Goal: Information Seeking & Learning: Learn about a topic

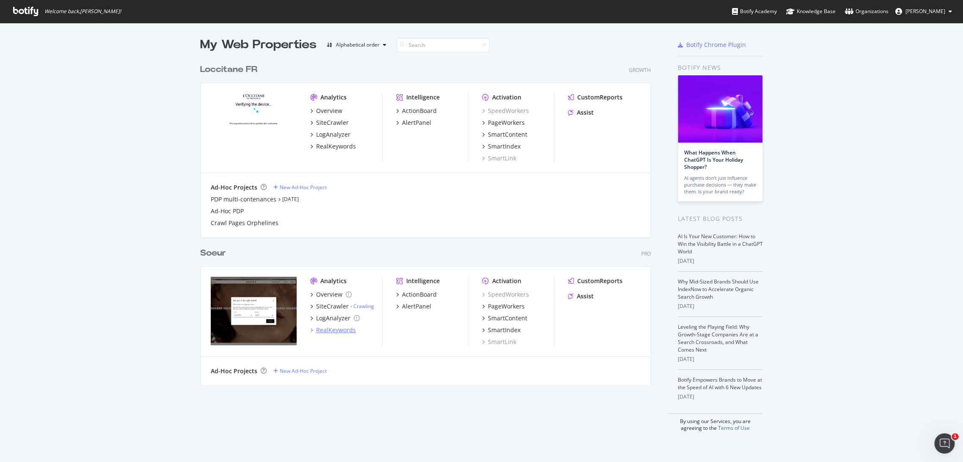
click at [333, 331] on div "RealKeywords" at bounding box center [336, 330] width 40 height 8
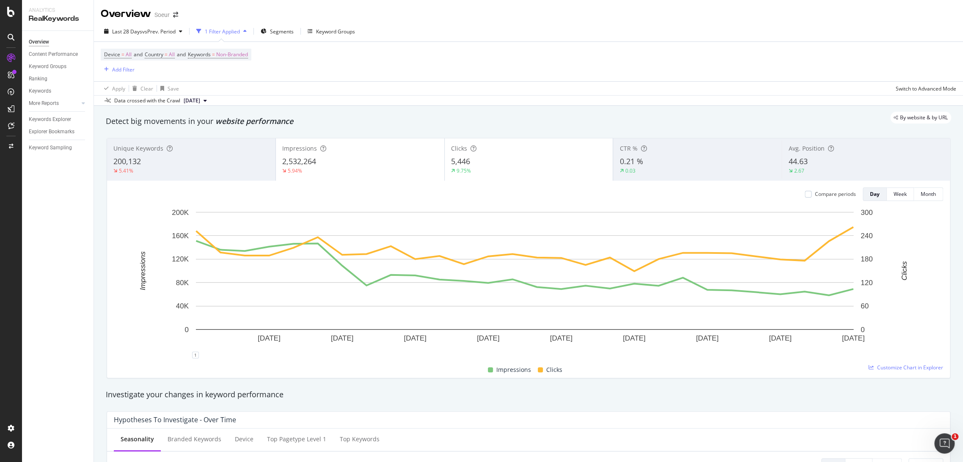
click at [362, 160] on div "2,532,264" at bounding box center [360, 161] width 156 height 11
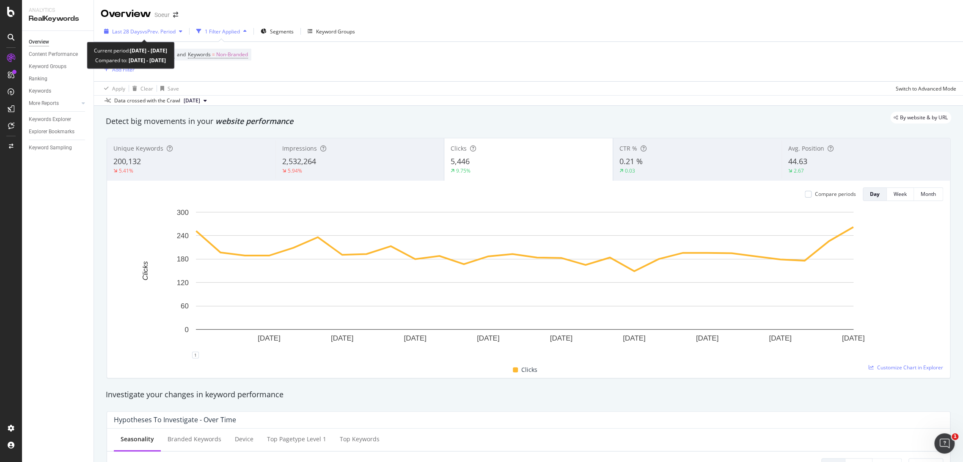
click at [162, 32] on span "vs Prev. Period" at bounding box center [158, 31] width 33 height 7
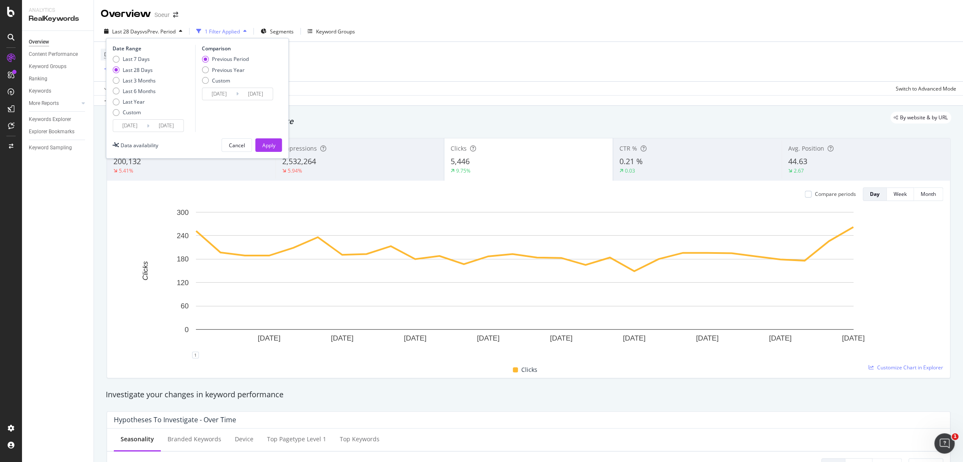
click at [127, 124] on input "[DATE]" at bounding box center [130, 126] width 34 height 12
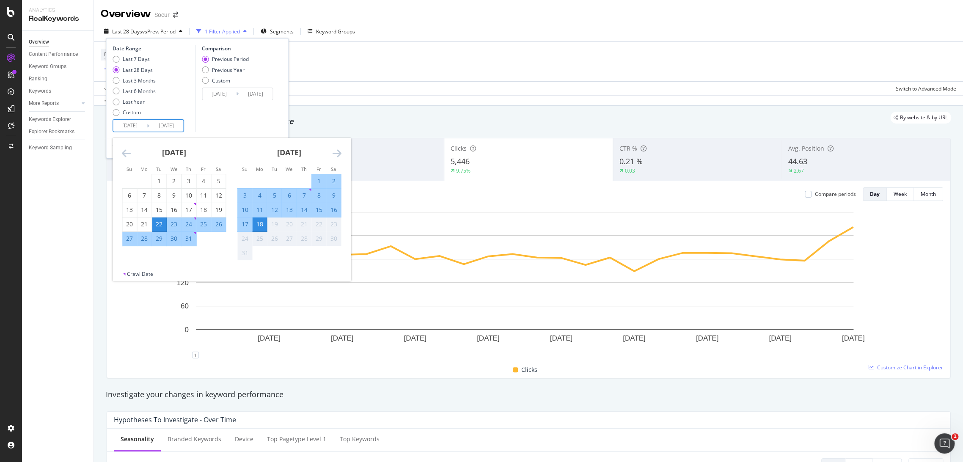
click at [242, 224] on div "17" at bounding box center [244, 224] width 14 height 8
type input "[DATE]"
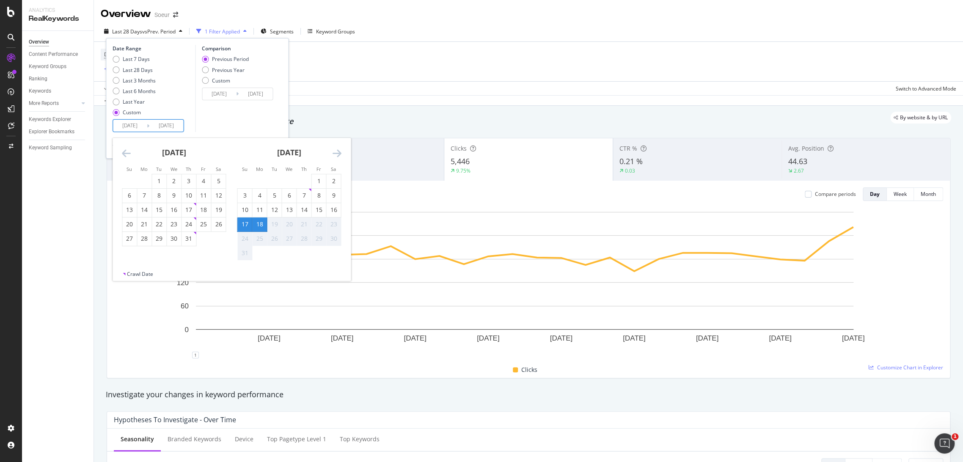
click at [268, 123] on div "Comparison Previous Period Previous Year Custom [DATE] Navigate forward to inte…" at bounding box center [235, 88] width 80 height 87
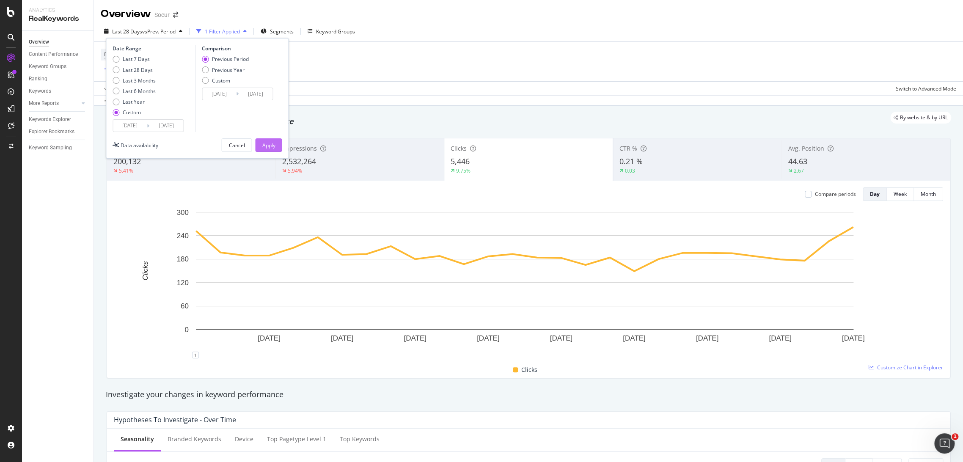
click at [277, 145] on button "Apply" at bounding box center [268, 145] width 27 height 14
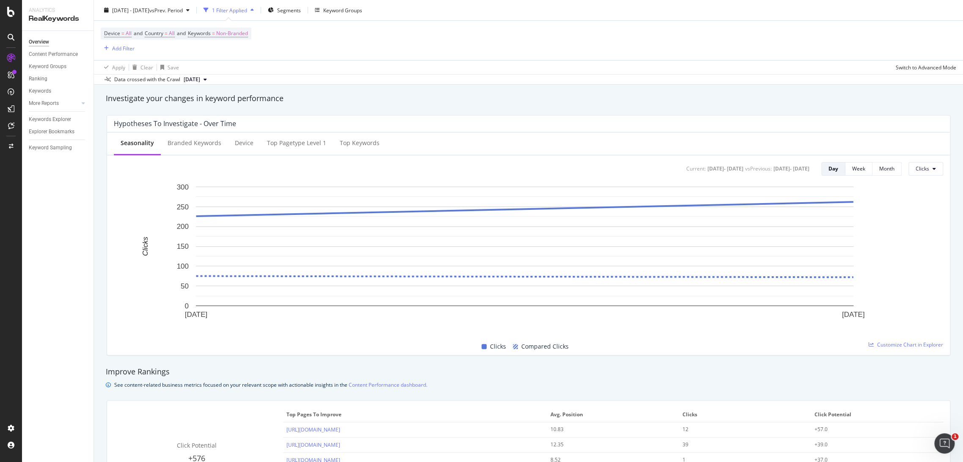
scroll to position [295, 0]
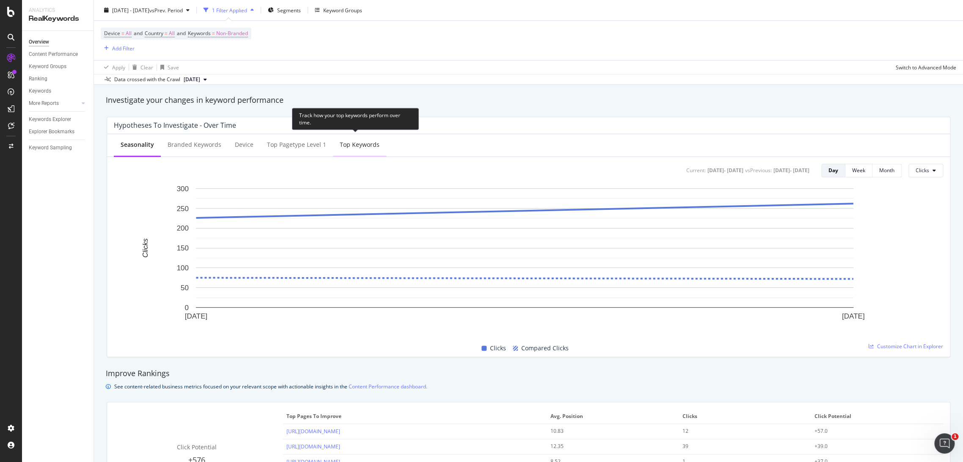
click at [360, 146] on div "Top Keywords" at bounding box center [360, 145] width 40 height 8
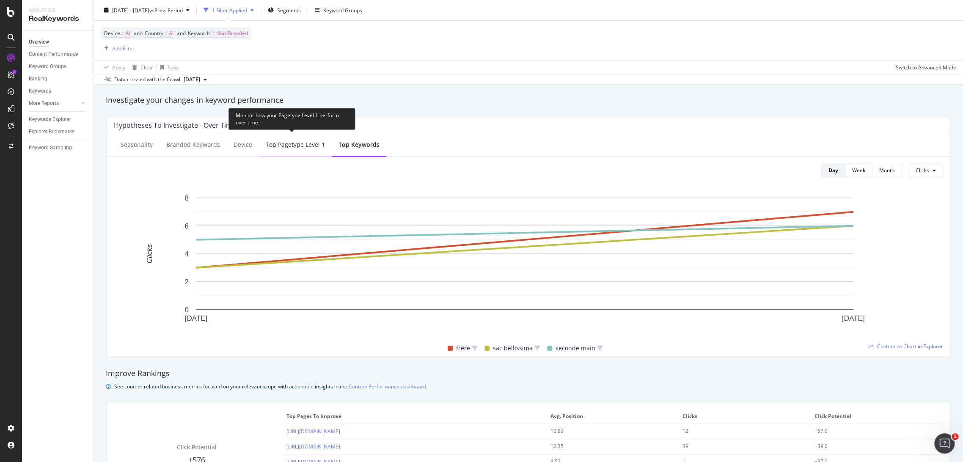
click at [305, 149] on div "Top Pagetype Level 1" at bounding box center [295, 145] width 73 height 23
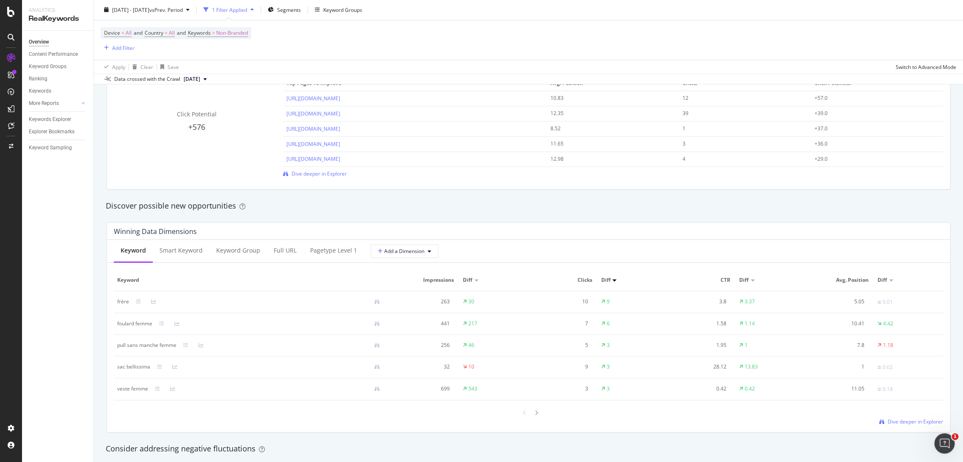
scroll to position [728, 0]
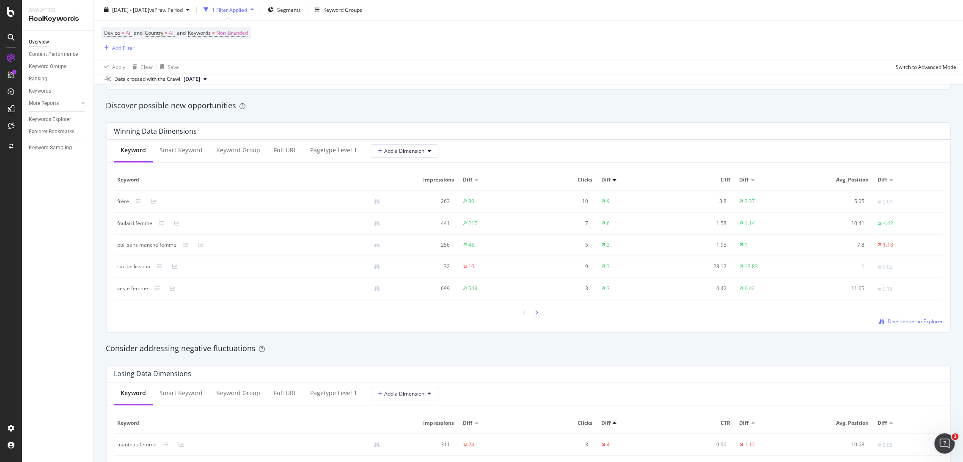
click at [535, 311] on icon at bounding box center [536, 312] width 3 height 5
click at [535, 312] on icon at bounding box center [536, 311] width 3 height 5
click at [535, 312] on icon at bounding box center [536, 312] width 3 height 5
click at [535, 312] on icon at bounding box center [536, 311] width 3 height 5
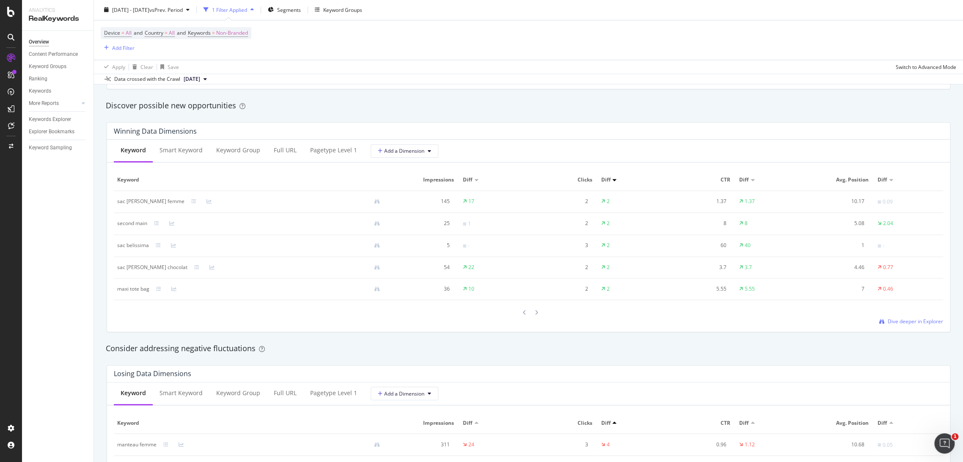
click at [535, 312] on icon at bounding box center [536, 312] width 3 height 5
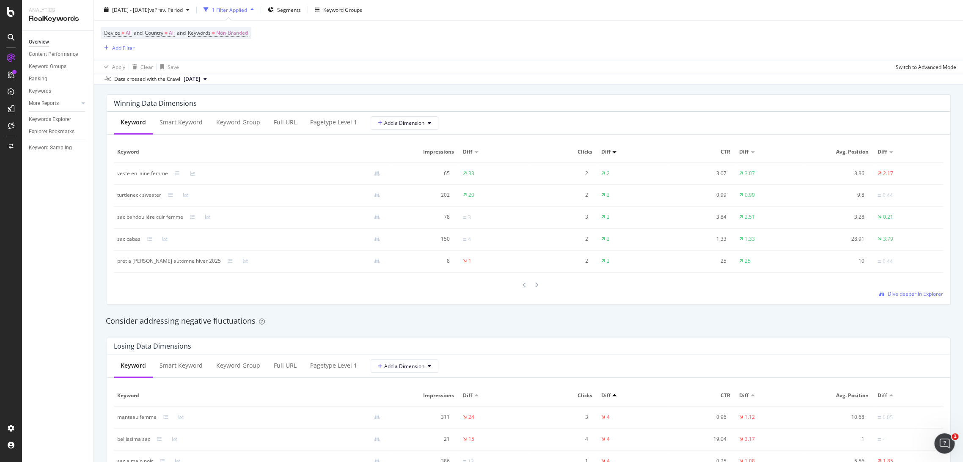
scroll to position [746, 0]
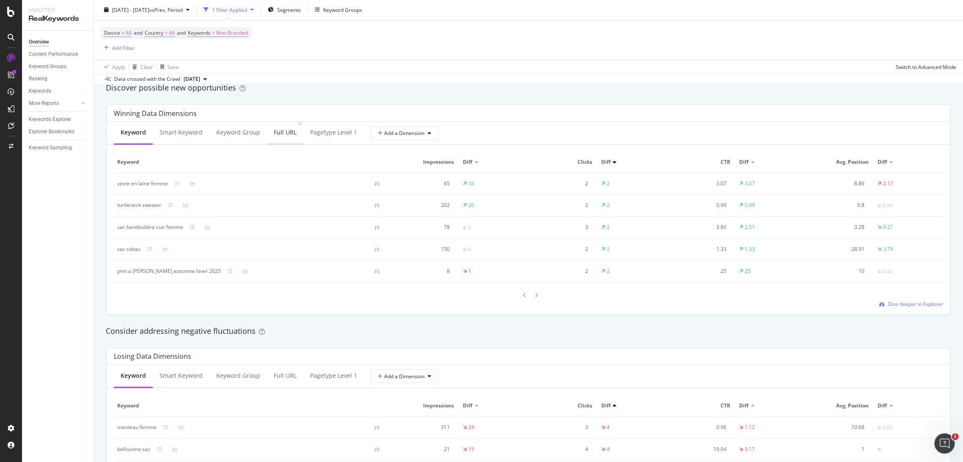
click at [277, 135] on div "Full URL" at bounding box center [285, 132] width 23 height 8
click at [535, 295] on icon at bounding box center [536, 295] width 3 height 5
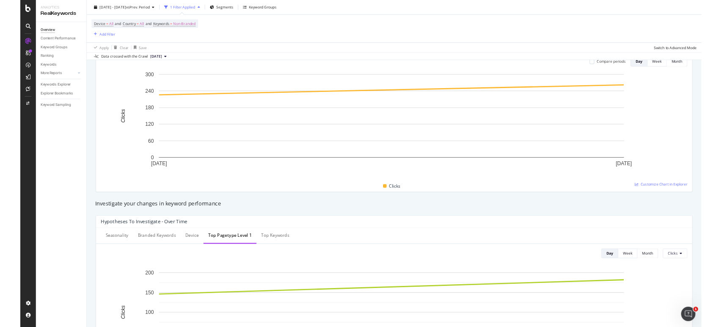
scroll to position [0, 0]
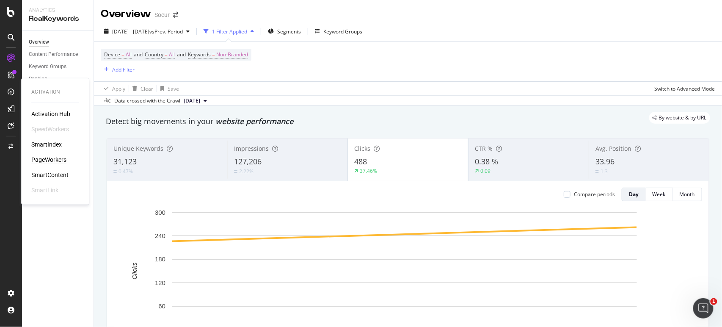
click at [54, 163] on div "PageWorkers" at bounding box center [48, 159] width 35 height 8
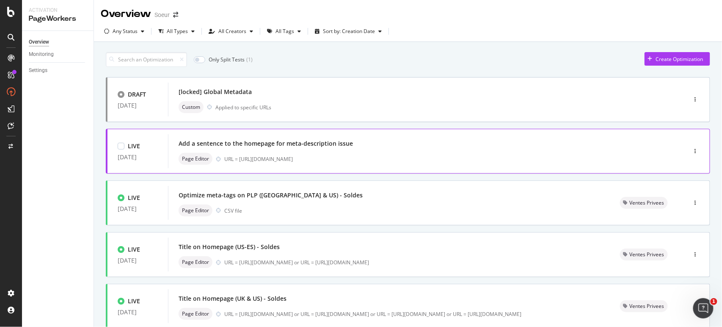
click at [391, 162] on div "URL = https://www.soeur.fr/" at bounding box center [437, 158] width 427 height 7
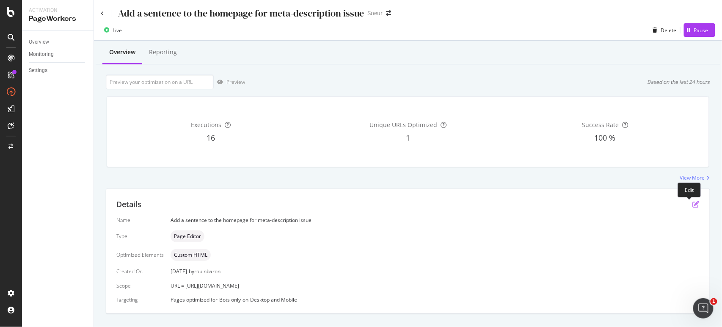
click at [693, 207] on icon "pen-to-square" at bounding box center [696, 204] width 7 height 7
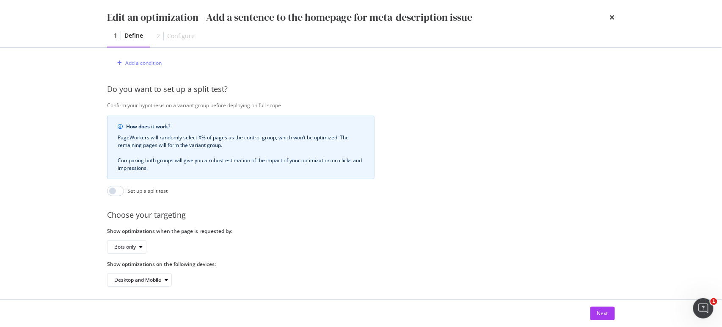
scroll to position [260, 0]
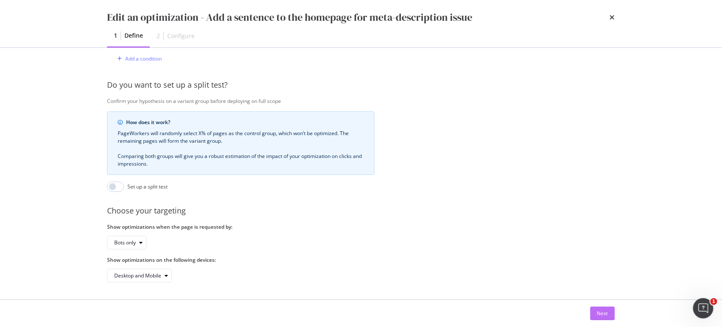
click at [598, 311] on div "Next" at bounding box center [602, 312] width 11 height 7
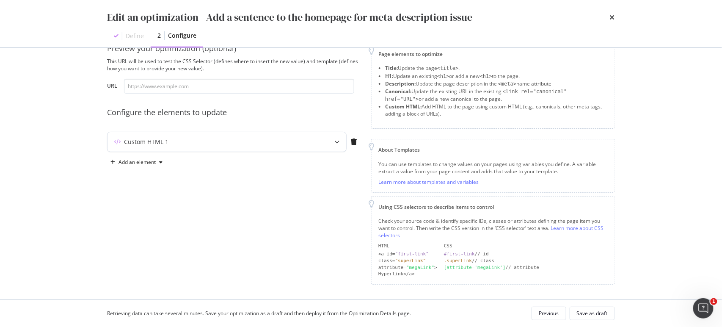
click at [336, 148] on div "modal" at bounding box center [337, 141] width 19 height 19
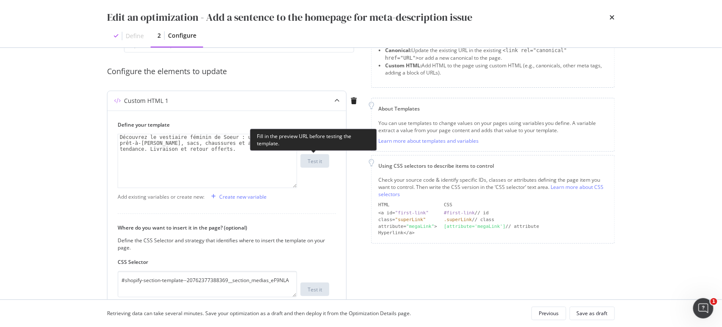
scroll to position [125, 0]
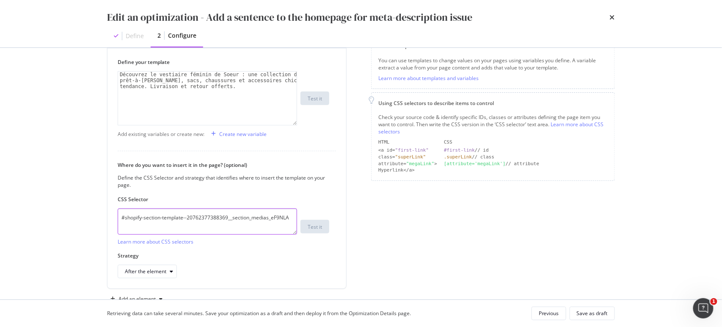
drag, startPoint x: 293, startPoint y: 218, endPoint x: 89, endPoint y: 215, distance: 203.6
click at [90, 214] on div "Edit an optimization - Add a sentence to the homepage for meta-description issu…" at bounding box center [361, 163] width 722 height 327
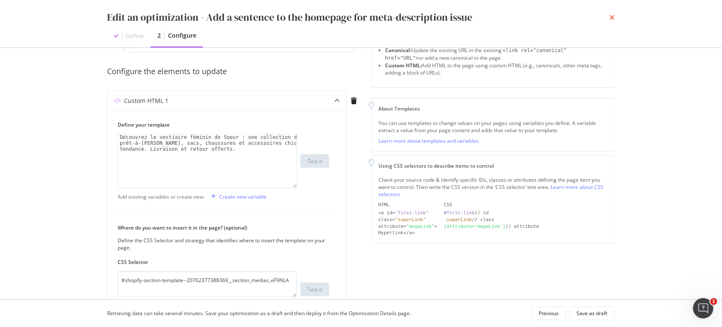
click at [613, 19] on icon "times" at bounding box center [612, 17] width 5 height 7
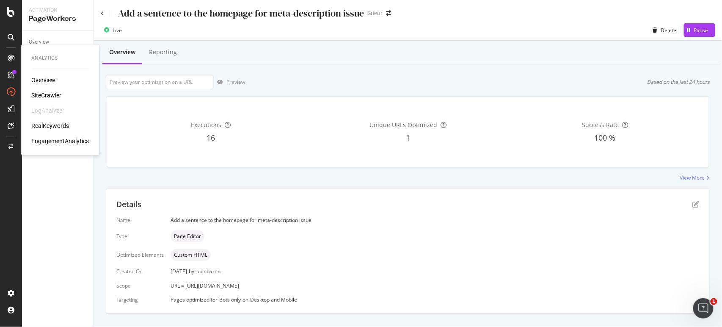
click at [39, 94] on div "SiteCrawler" at bounding box center [46, 95] width 30 height 8
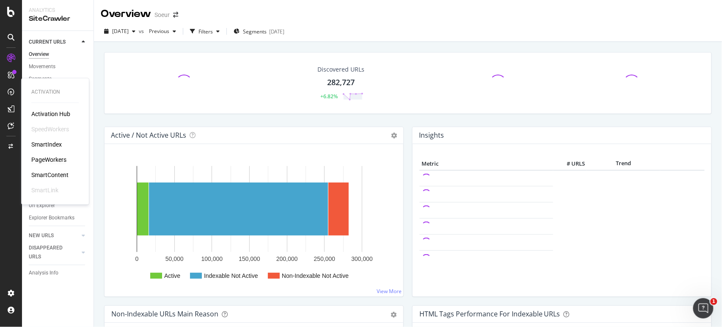
click at [49, 160] on div "PageWorkers" at bounding box center [48, 159] width 35 height 8
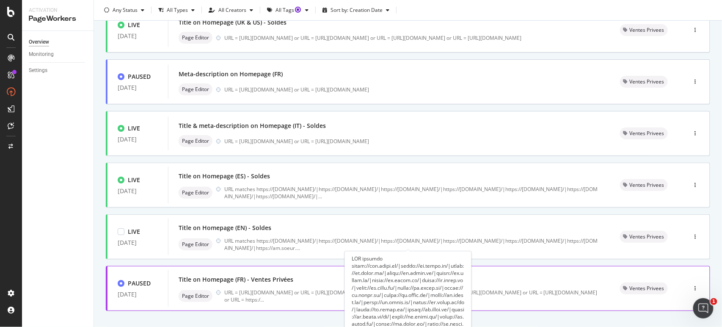
scroll to position [314, 0]
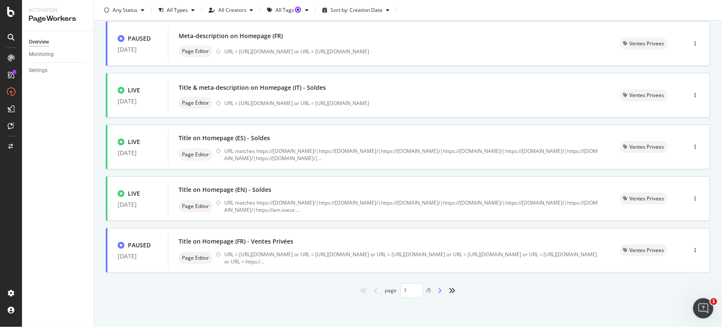
click at [438, 290] on icon "angle-right" at bounding box center [440, 290] width 4 height 7
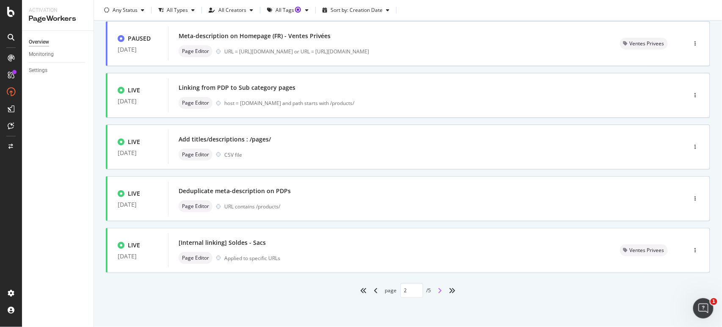
type input "2"
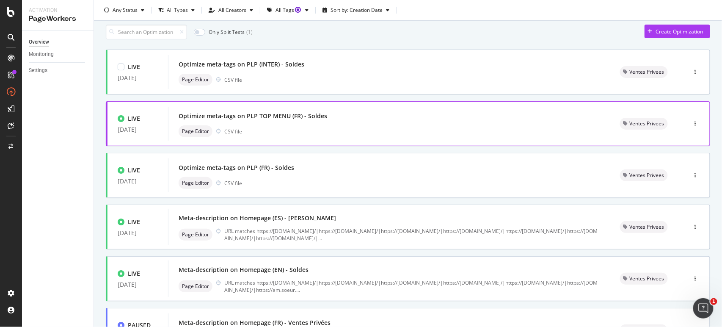
scroll to position [28, 0]
click at [265, 177] on div "Page Editor CSV file" at bounding box center [389, 183] width 421 height 12
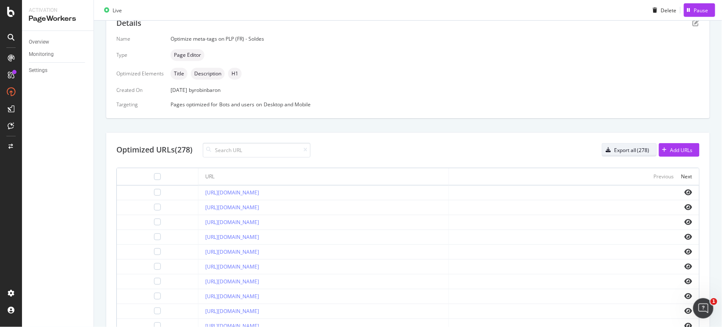
scroll to position [176, 0]
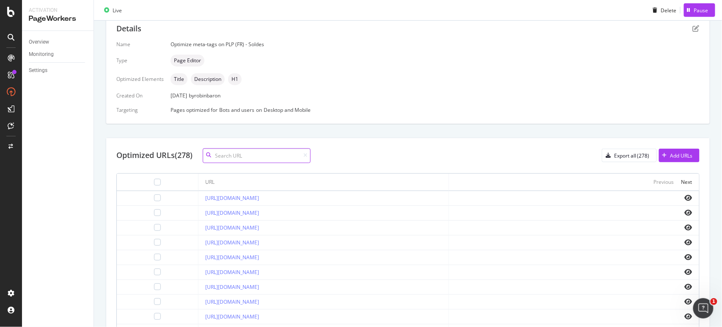
click at [240, 157] on input at bounding box center [257, 155] width 108 height 15
paste input "https://www.soeur.fr/collections/soldes-voir-tout"
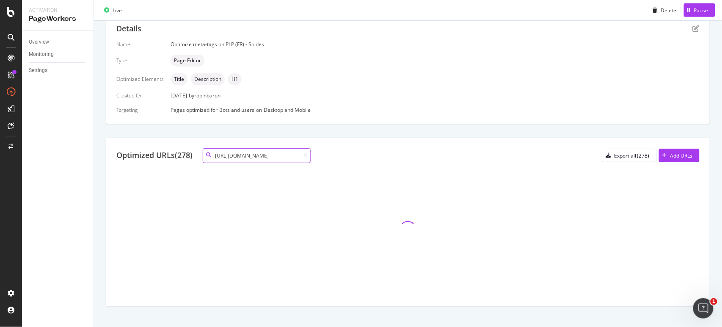
type input "https://www.soeur.fr/collections/soldes-voir-tout"
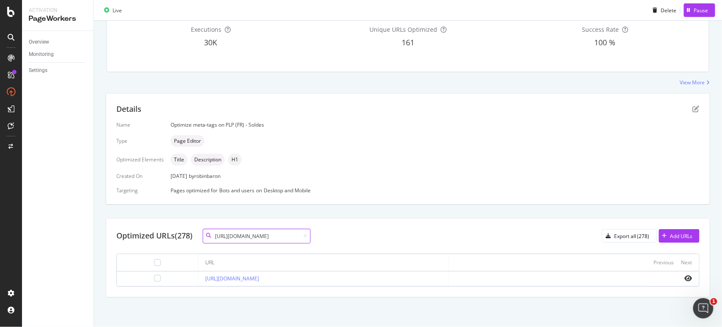
scroll to position [94, 0]
click at [154, 278] on div at bounding box center [157, 279] width 7 height 7
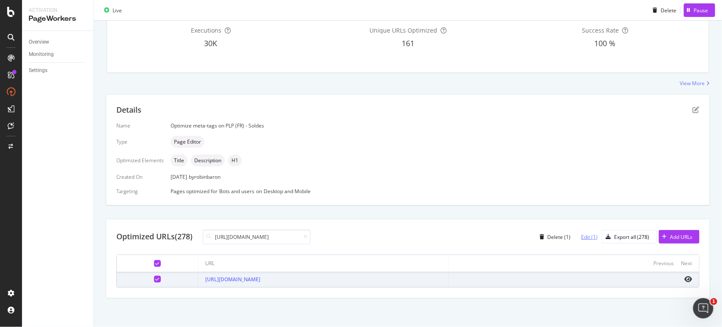
click at [589, 237] on div "Edit (1)" at bounding box center [590, 236] width 17 height 7
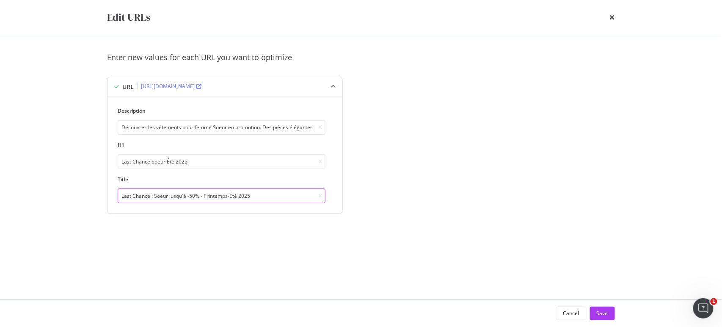
click at [151, 198] on input "Last Chance : Soeur jusqu'à -50% - Printemps-Été 2025" at bounding box center [222, 195] width 208 height 15
drag, startPoint x: 167, startPoint y: 195, endPoint x: 155, endPoint y: 195, distance: 12.7
click at [155, 195] on input "Last Chance - Soeur jusqu'à -50% - Printemps-Été 2025" at bounding box center [222, 195] width 208 height 15
click at [257, 199] on input "Last Chance - Soeur jusqu'à -50% - Printemps-Été 2025" at bounding box center [222, 195] width 208 height 15
click at [285, 193] on input "Last Chance - Soeur jusqu'à -50% - Printemps-Été 2025" at bounding box center [222, 195] width 208 height 15
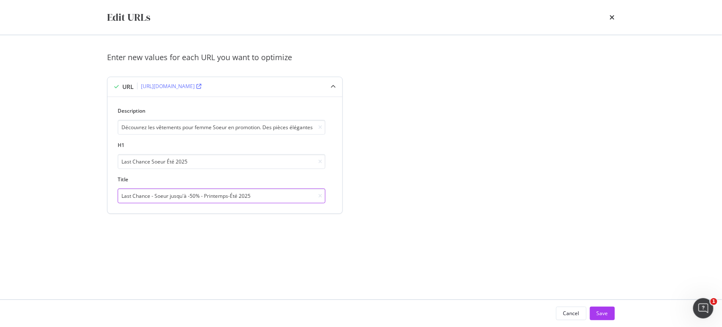
drag, startPoint x: 204, startPoint y: 195, endPoint x: 151, endPoint y: 195, distance: 52.9
click at [151, 195] on input "Last Chance - Soeur jusqu'à -50% - Printemps-Été 2025" at bounding box center [222, 195] width 208 height 15
click at [214, 196] on input "Last Chance Printemps-Été 2025" at bounding box center [222, 195] width 208 height 15
drag, startPoint x: 177, startPoint y: 196, endPoint x: 152, endPoint y: 195, distance: 24.6
click at [152, 195] on input "Last Chance Printemps-Été 2025" at bounding box center [222, 195] width 208 height 15
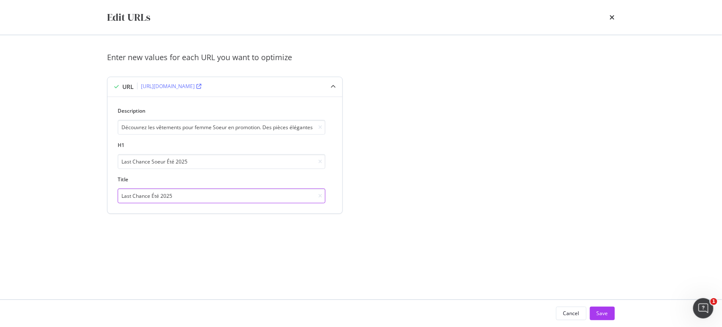
click at [189, 193] on input "Last Chance Été 2025" at bounding box center [222, 195] width 208 height 15
type input "Last Chance Été 2025"
click at [202, 163] on input "Last Chance Soeur Été 2025" at bounding box center [222, 161] width 208 height 15
click at [190, 196] on input "Last Chance Été 2025" at bounding box center [222, 195] width 208 height 15
click at [194, 125] on input "Découvrez les vêtements pour femme Soeur en promotion. Des pièces élégantes et …" at bounding box center [222, 127] width 208 height 15
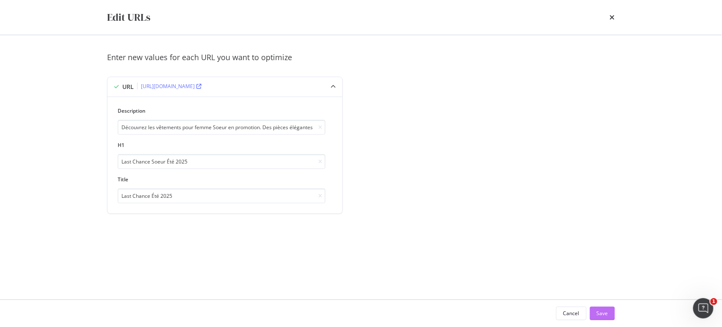
click at [603, 309] on div "Save" at bounding box center [602, 312] width 11 height 7
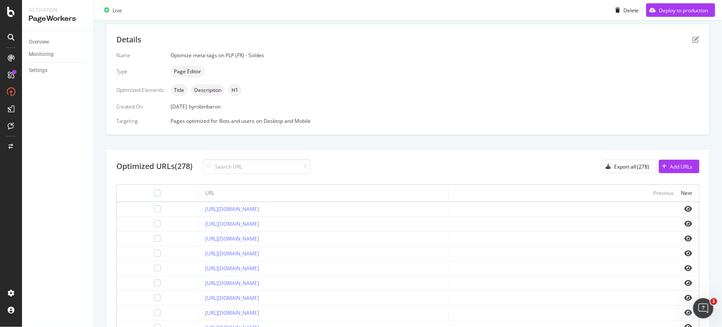
scroll to position [274, 0]
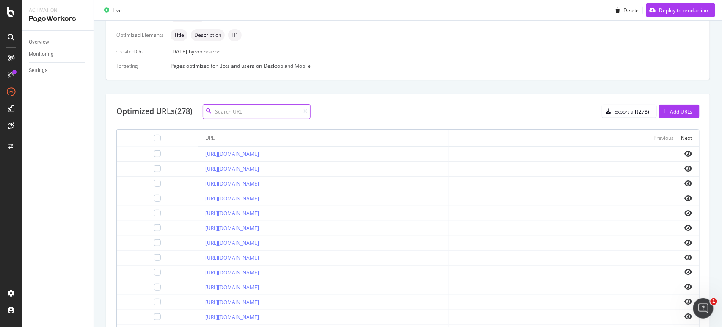
click at [236, 109] on input at bounding box center [257, 111] width 108 height 15
paste input "https://www.soeur.fr/collections/nouveautes"
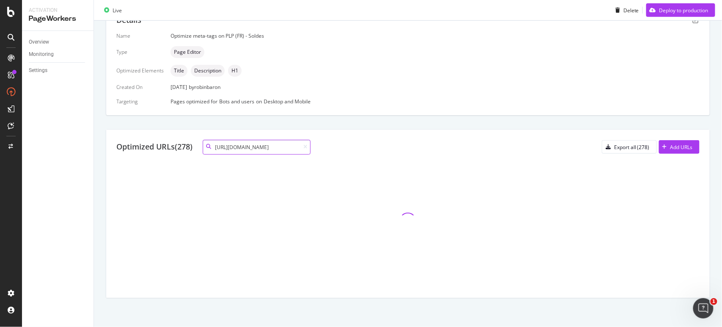
type input "https://www.soeur.fr/collections/nouveautes"
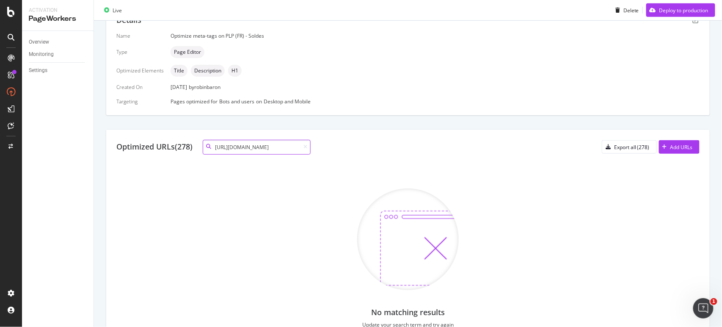
scroll to position [274, 0]
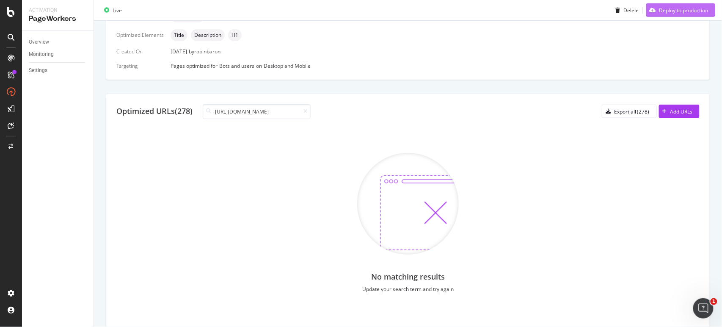
click at [687, 9] on div "Deploy to production" at bounding box center [684, 9] width 49 height 7
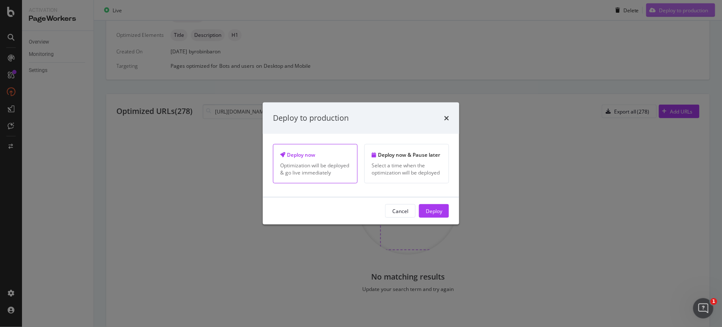
scroll to position [0, 0]
click at [429, 210] on div "Deploy" at bounding box center [434, 210] width 17 height 7
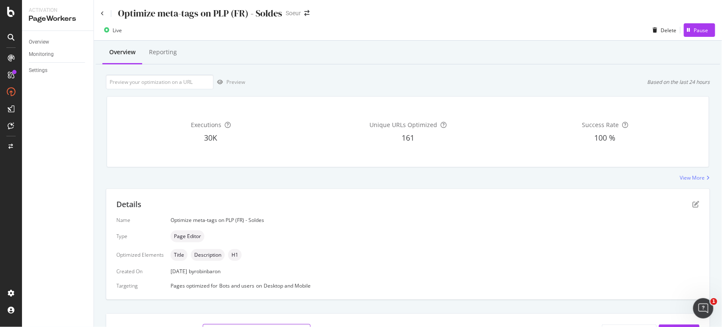
scroll to position [11, 0]
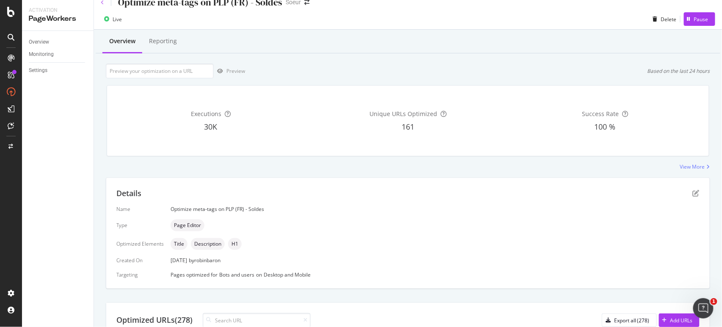
click at [101, 3] on icon at bounding box center [102, 2] width 3 height 5
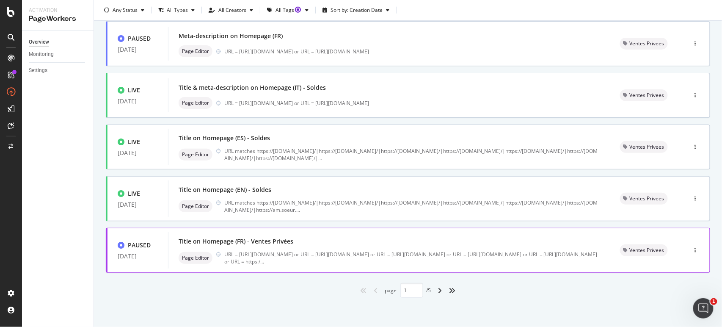
scroll to position [314, 0]
click at [438, 290] on icon "angle-right" at bounding box center [440, 290] width 4 height 7
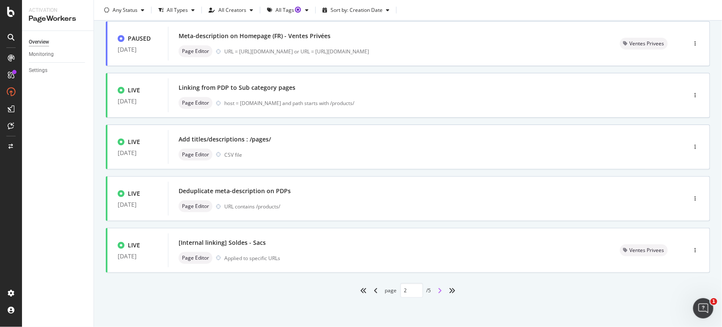
type input "2"
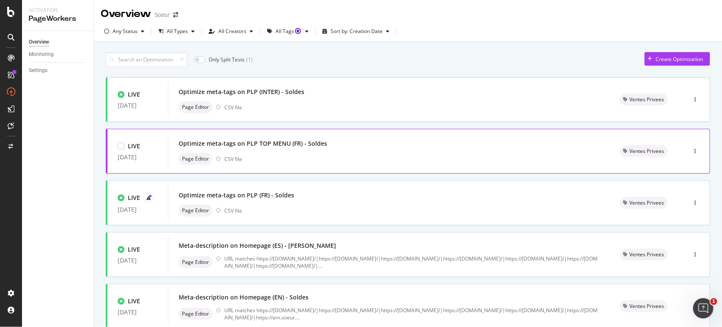
click at [369, 158] on div "Page Editor CSV file" at bounding box center [389, 159] width 421 height 12
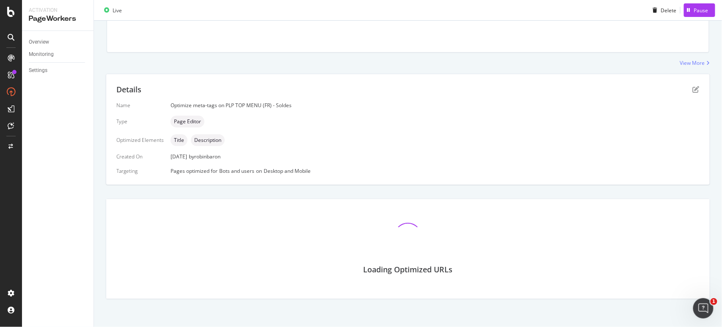
scroll to position [116, 0]
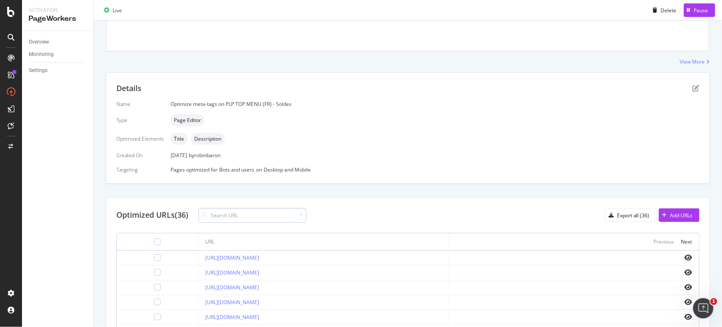
click at [287, 217] on input at bounding box center [253, 215] width 108 height 15
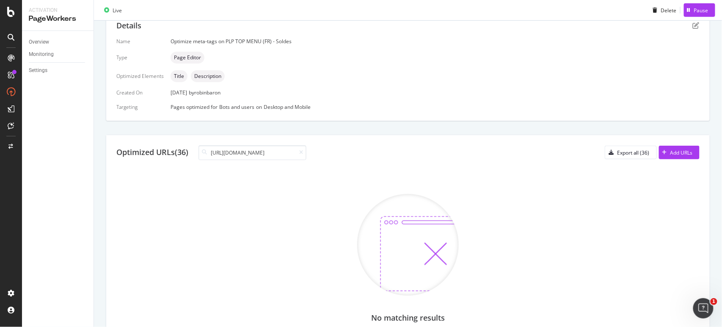
scroll to position [0, 0]
drag, startPoint x: 266, startPoint y: 154, endPoint x: 156, endPoint y: 152, distance: 109.6
click at [149, 153] on div "Optimized URLs (36) https://www.soeur.fr/collections/nouveautes" at bounding box center [211, 152] width 190 height 15
type input "https://www.soeur.fr/collections/nouveautes"
click at [419, 151] on div "Optimized URLs (36) https://www.soeur.fr/collections/nouveautes Export all (36)…" at bounding box center [407, 152] width 583 height 15
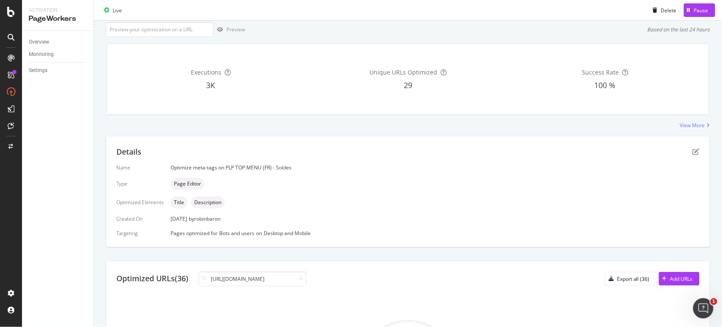
scroll to position [63, 0]
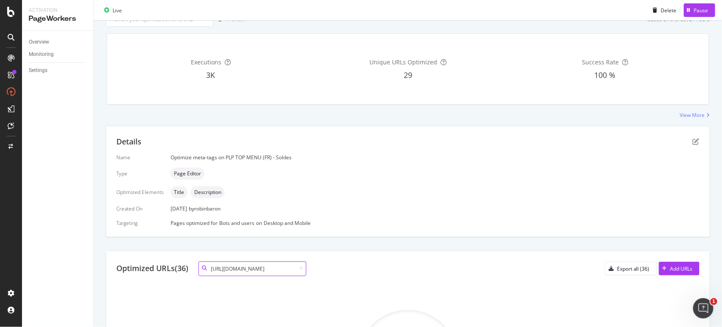
click at [268, 265] on input "https://www.soeur.fr/collections/nouveautes" at bounding box center [253, 268] width 108 height 15
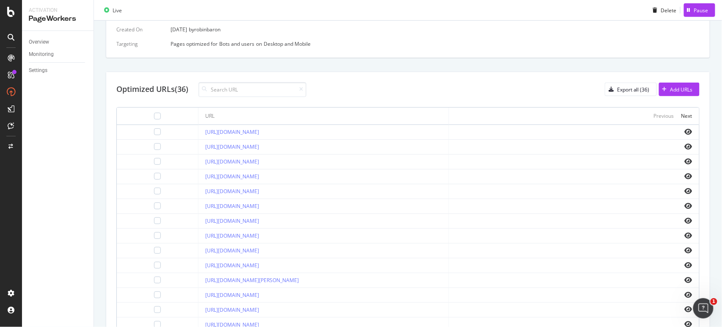
scroll to position [238, 0]
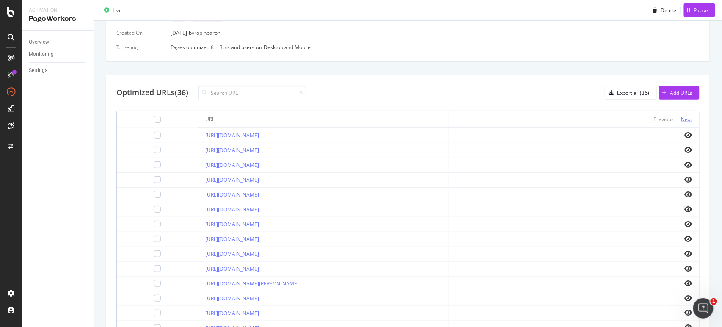
click at [682, 116] on div "Next" at bounding box center [687, 119] width 11 height 7
click at [682, 119] on div "Next" at bounding box center [687, 119] width 11 height 7
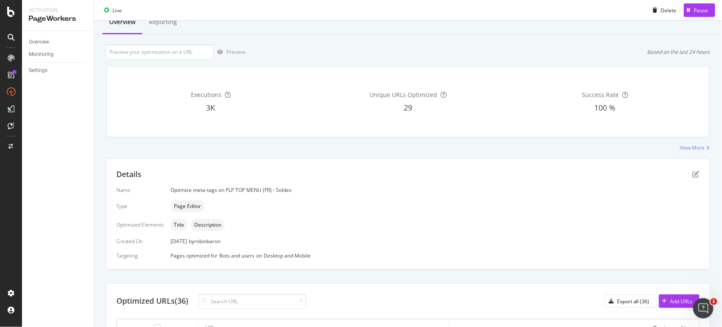
scroll to position [0, 0]
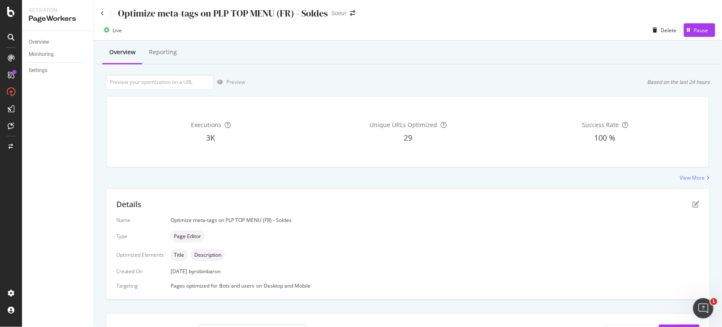
click at [102, 16] on div "Optimize meta-tags on PLP TOP MENU (FR) - Soldes" at bounding box center [214, 13] width 227 height 13
click at [102, 15] on icon at bounding box center [102, 13] width 3 height 5
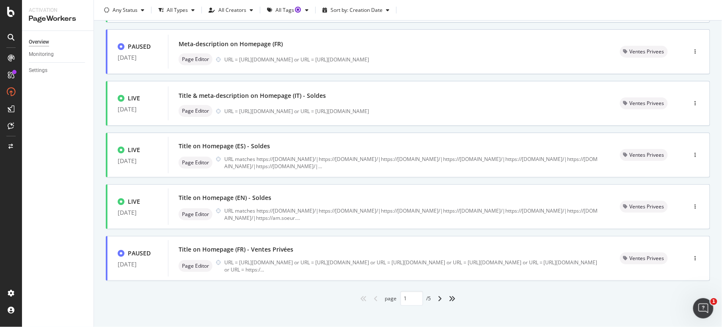
scroll to position [313, 0]
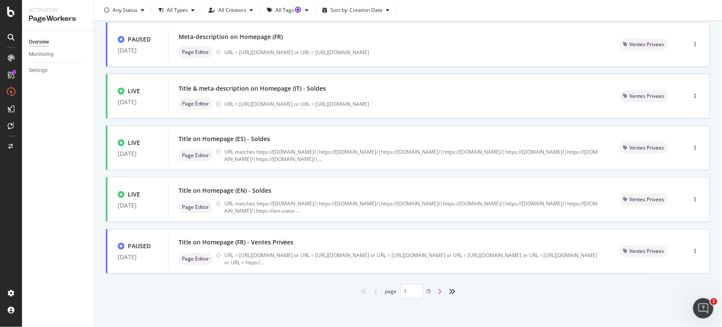
click at [438, 290] on icon "angle-right" at bounding box center [440, 291] width 4 height 7
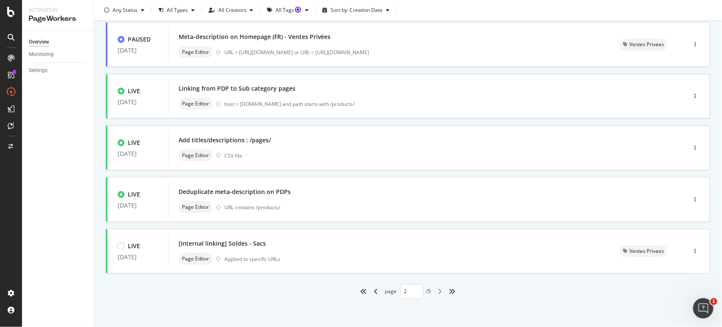
type input "2"
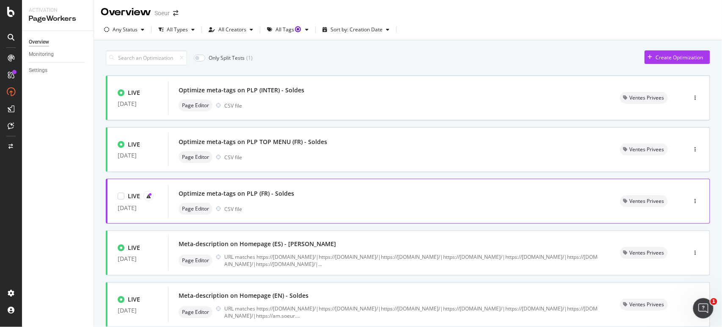
scroll to position [4, 0]
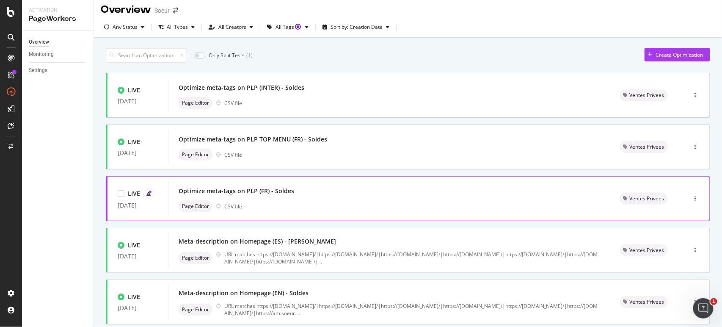
click at [312, 196] on div "Optimize meta-tags on PLP (FR) - Soldes" at bounding box center [389, 191] width 421 height 12
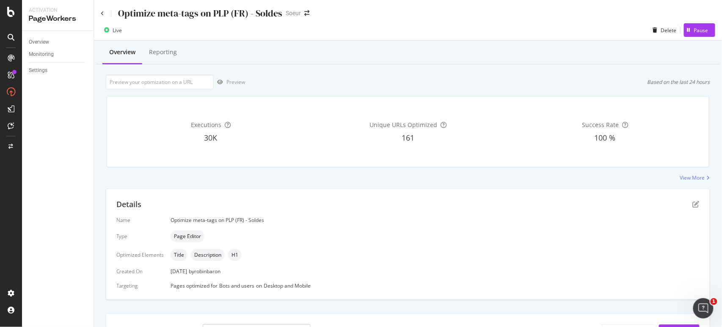
scroll to position [251, 0]
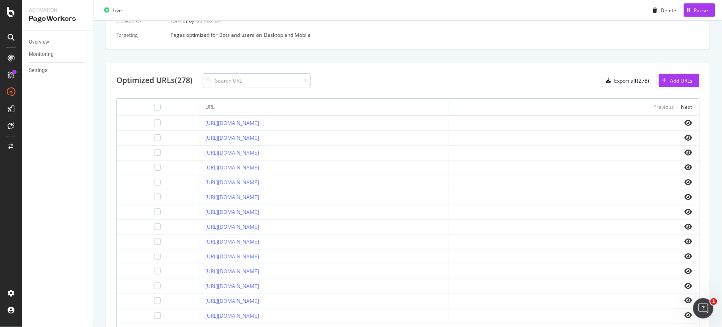
click at [245, 80] on input at bounding box center [257, 80] width 108 height 15
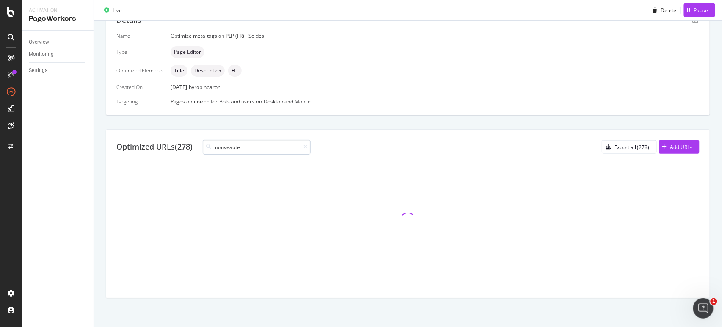
scroll to position [249, 0]
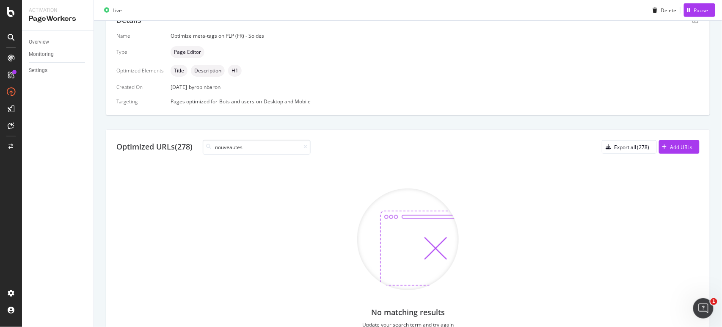
type input "nouveautes"
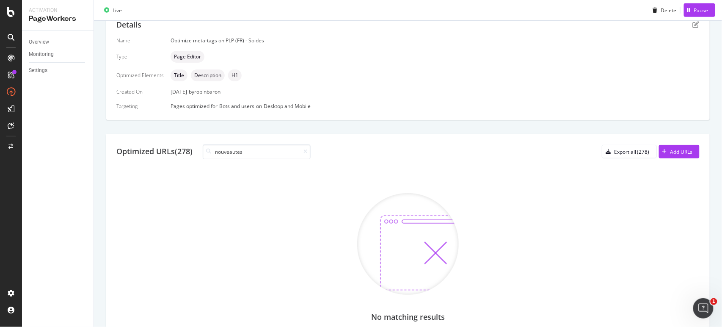
scroll to position [0, 0]
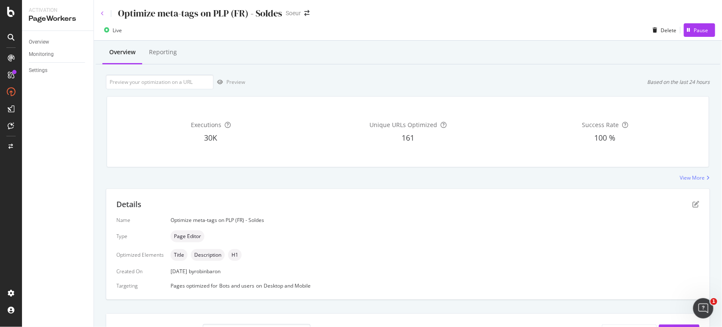
click at [103, 12] on icon at bounding box center [102, 13] width 3 height 5
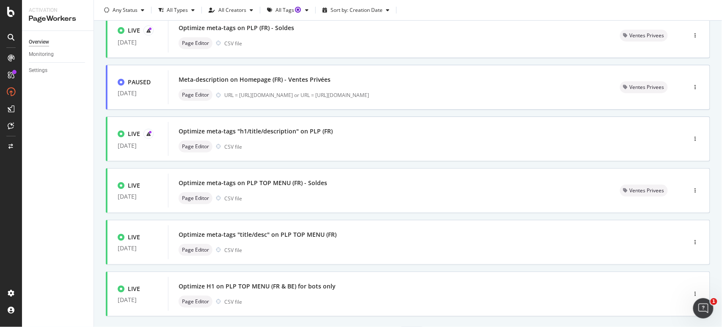
scroll to position [167, 0]
click at [395, 260] on div "LIVE 26 Feb. 2025 Optimize meta-tags "title/desc" on PLP TOP MENU (FR) Page Edi…" at bounding box center [408, 242] width 604 height 45
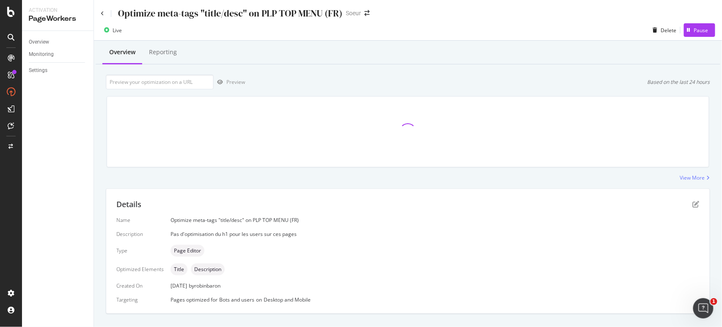
scroll to position [161, 0]
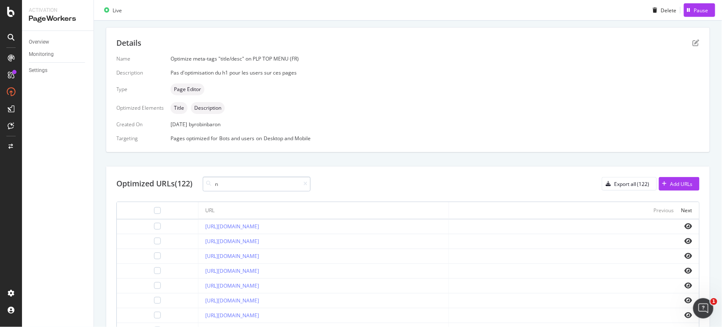
type input "n"
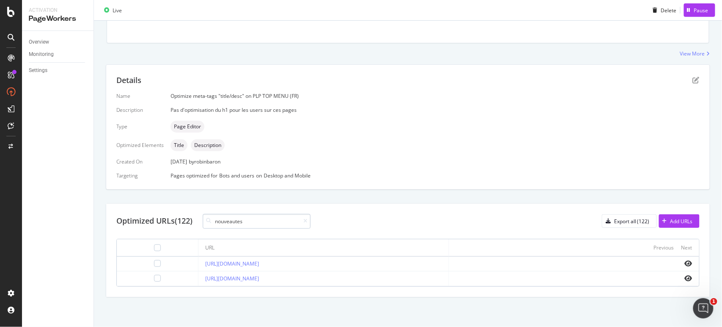
scroll to position [123, 0]
type input "nouveautes"
click at [154, 278] on div at bounding box center [157, 279] width 7 height 7
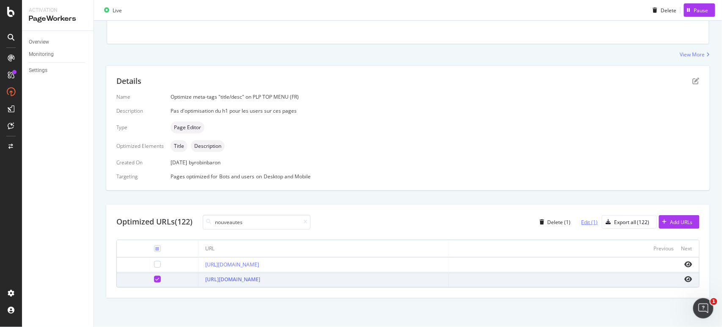
click at [583, 219] on div "Edit (1)" at bounding box center [590, 221] width 17 height 7
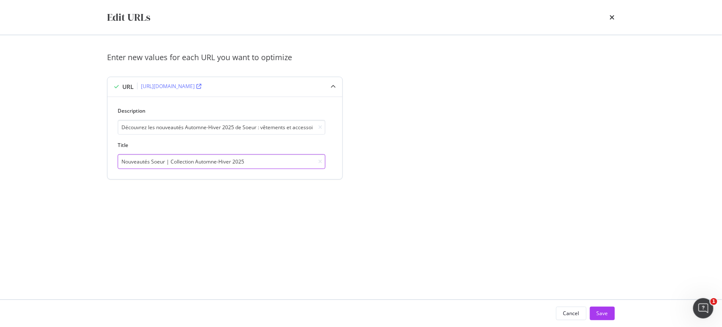
drag, startPoint x: 165, startPoint y: 160, endPoint x: 170, endPoint y: 160, distance: 4.7
click at [170, 160] on input "Nouveautés Soeur | Collection Automne-Hiver 2025" at bounding box center [222, 161] width 208 height 15
type input "Nouveautés Soeur - Collection Automne-Hiver 2025"
click at [600, 311] on div "Save" at bounding box center [602, 312] width 11 height 7
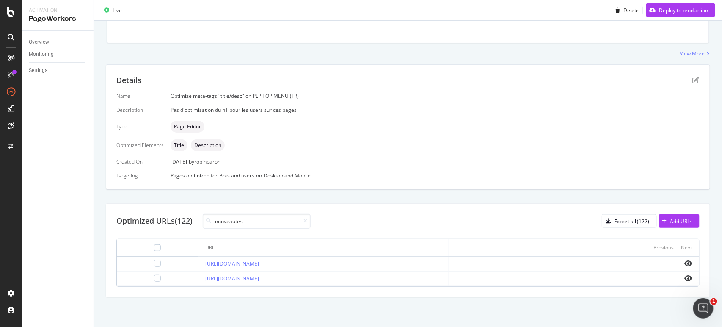
scroll to position [177, 0]
type input "nouveautes"
click at [154, 262] on div at bounding box center [157, 264] width 7 height 7
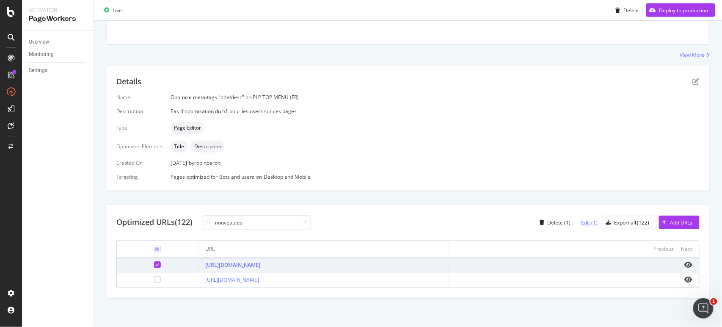
click at [585, 224] on div "Edit (1)" at bounding box center [590, 222] width 17 height 7
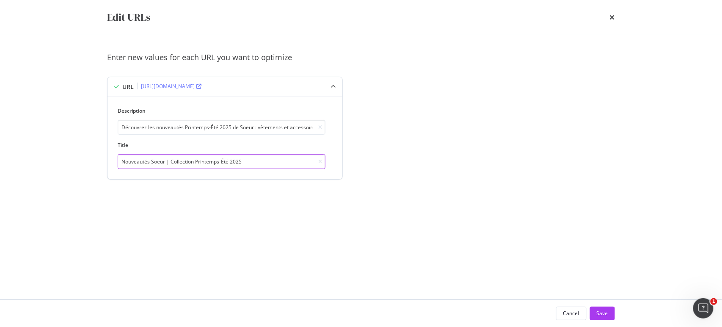
click at [167, 162] on input "Nouveautés Soeur | Collection Printemps-Été 2025" at bounding box center [222, 161] width 208 height 15
type input "Nouveautés Soeur - Collection Printemps-Été 2025"
click at [616, 315] on div "Cancel Save" at bounding box center [361, 313] width 542 height 27
click at [609, 312] on button "Save" at bounding box center [602, 313] width 25 height 14
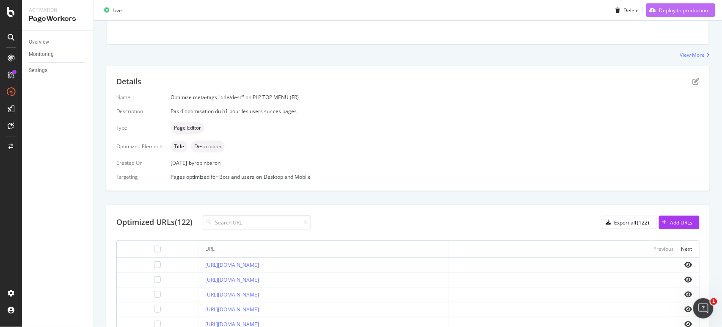
click at [667, 13] on div "Deploy to production" at bounding box center [684, 9] width 49 height 7
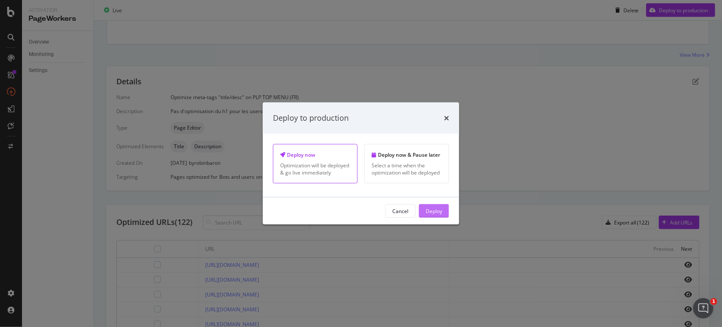
click at [425, 209] on button "Deploy" at bounding box center [434, 211] width 30 height 14
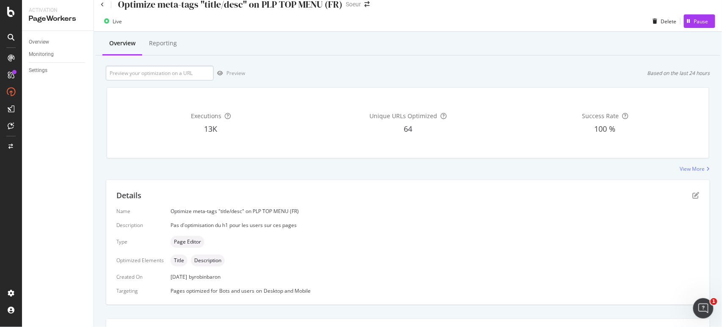
scroll to position [0, 0]
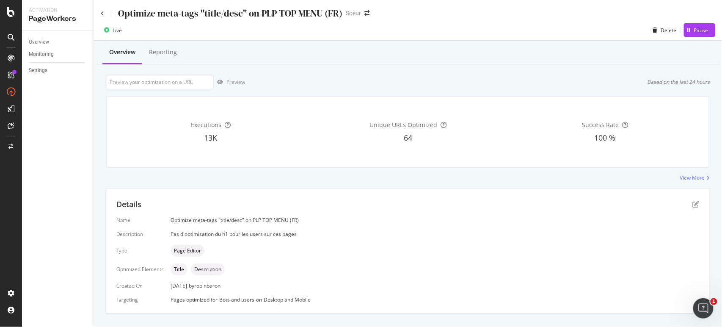
click at [105, 13] on div "Optimize meta-tags "title/desc" on PLP TOP MENU (FR)" at bounding box center [222, 13] width 242 height 13
click at [101, 12] on icon at bounding box center [102, 13] width 3 height 5
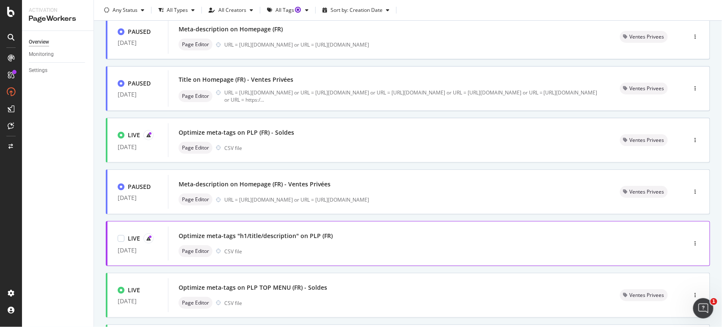
scroll to position [52, 0]
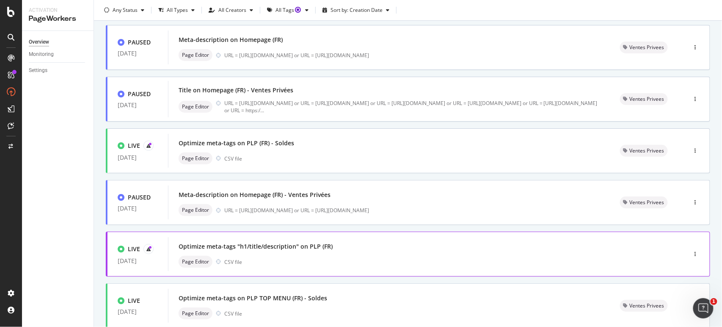
drag, startPoint x: 290, startPoint y: 230, endPoint x: 276, endPoint y: 246, distance: 20.4
drag, startPoint x: 276, startPoint y: 246, endPoint x: 260, endPoint y: 250, distance: 16.7
click at [260, 250] on div "Optimize meta-tags "h1/title/description" on PLP (FR)" at bounding box center [256, 246] width 154 height 8
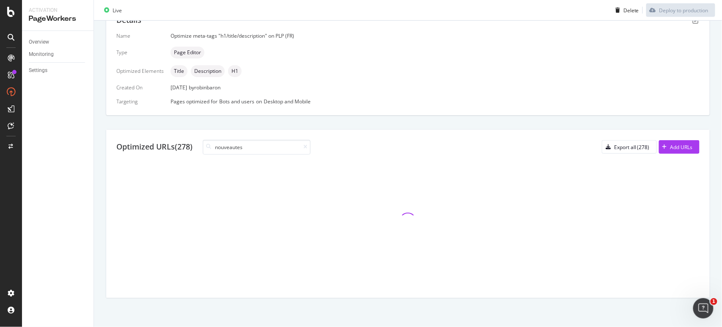
scroll to position [284, 0]
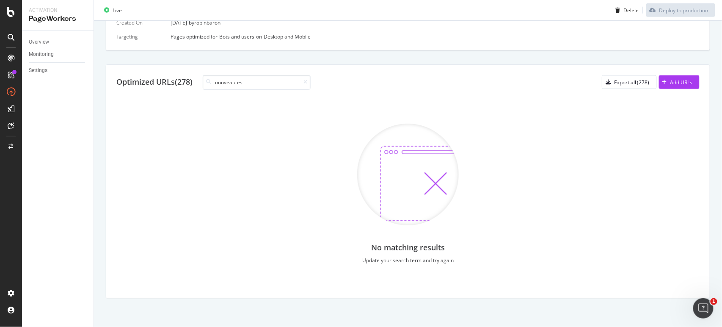
type input "nouveautes"
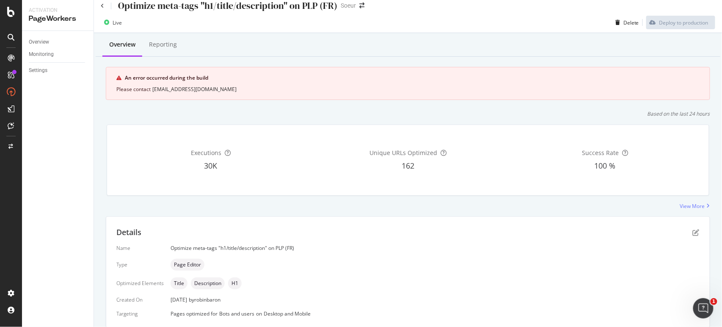
scroll to position [0, 0]
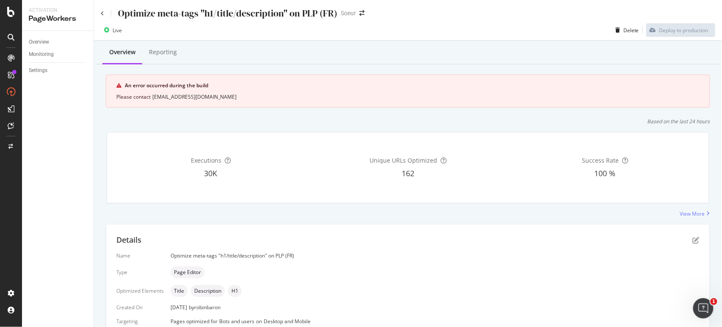
click at [102, 10] on div "Optimize meta-tags "h1/title/description" on PLP (FR)" at bounding box center [219, 13] width 237 height 13
click at [100, 13] on div "Optimize meta-tags "h1/title/description" on PLP (FR) Soeur" at bounding box center [408, 10] width 628 height 20
click at [102, 13] on icon at bounding box center [102, 13] width 3 height 5
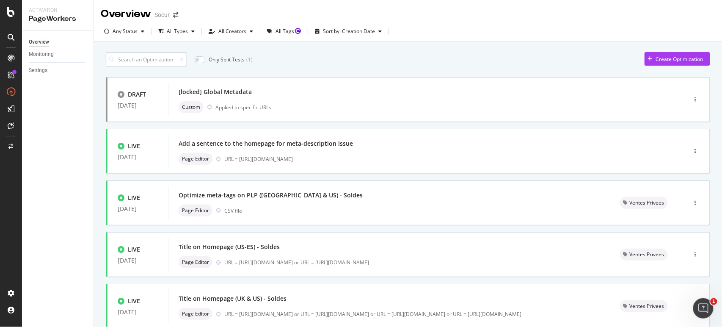
click at [156, 59] on input at bounding box center [146, 59] width 81 height 15
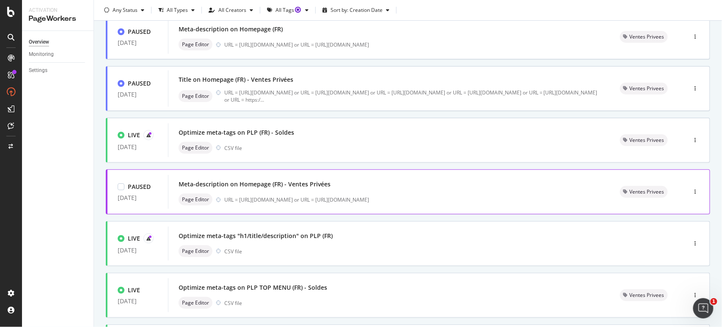
scroll to position [52, 0]
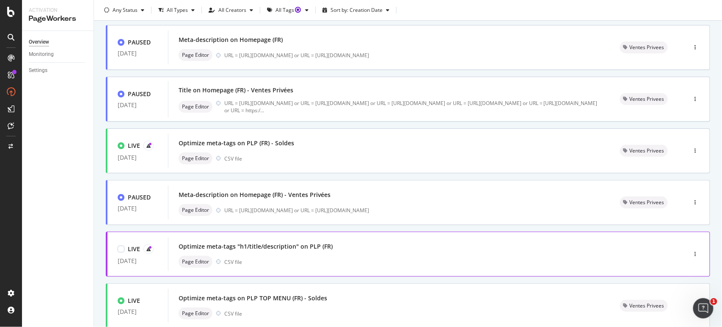
click at [272, 260] on div "Page Editor CSV file" at bounding box center [415, 262] width 472 height 12
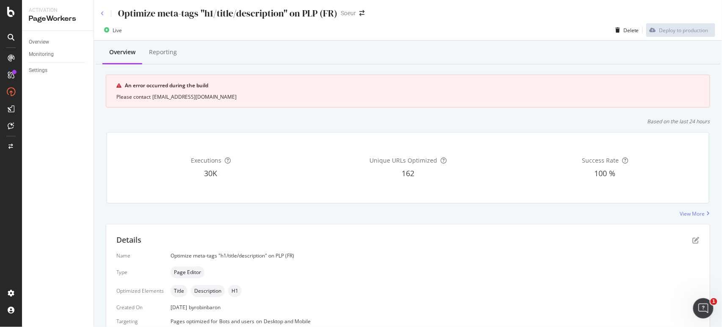
click at [101, 13] on icon at bounding box center [102, 13] width 3 height 5
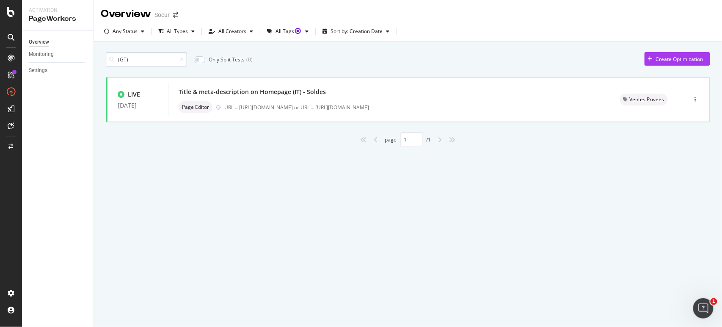
click at [118, 59] on div "(GT)" at bounding box center [146, 59] width 81 height 15
click at [121, 59] on input "(GT)" at bounding box center [146, 59] width 81 height 15
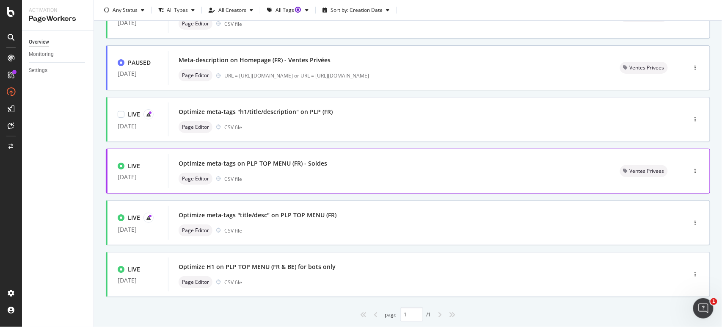
scroll to position [211, 0]
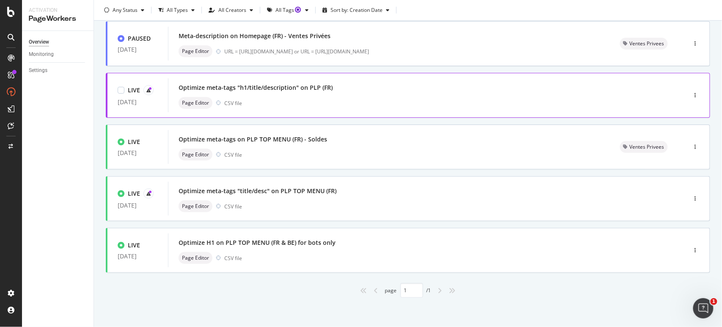
click at [304, 95] on div "Optimize meta-tags "h1/title/description" on PLP (FR) Page Editor CSV file" at bounding box center [415, 95] width 472 height 27
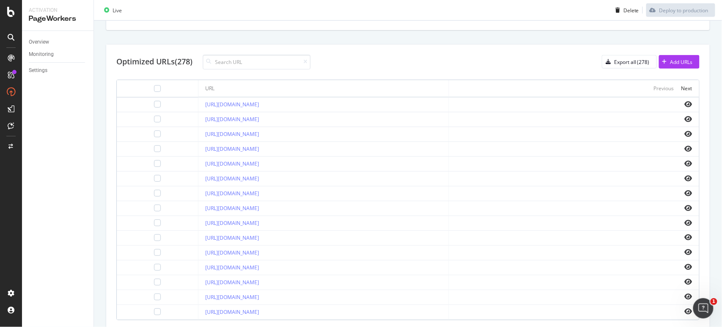
scroll to position [308, 0]
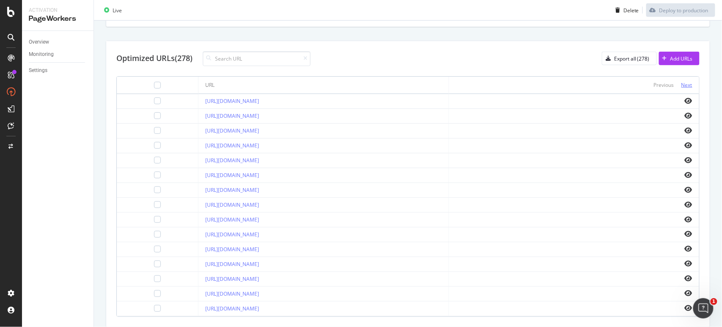
click at [682, 86] on div "Next" at bounding box center [687, 84] width 11 height 7
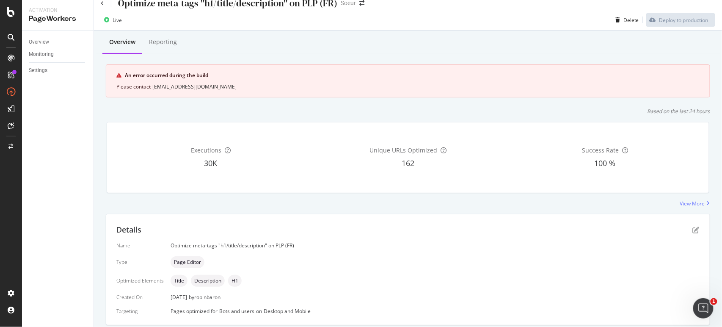
scroll to position [0, 0]
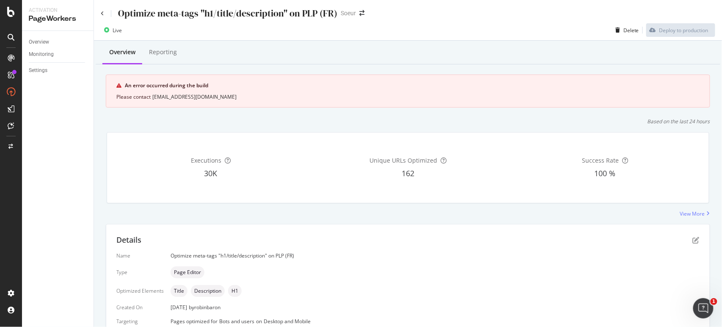
click at [102, 16] on div "Optimize meta-tags "h1/title/description" on PLP (FR)" at bounding box center [219, 13] width 237 height 13
click at [102, 12] on icon at bounding box center [102, 13] width 3 height 5
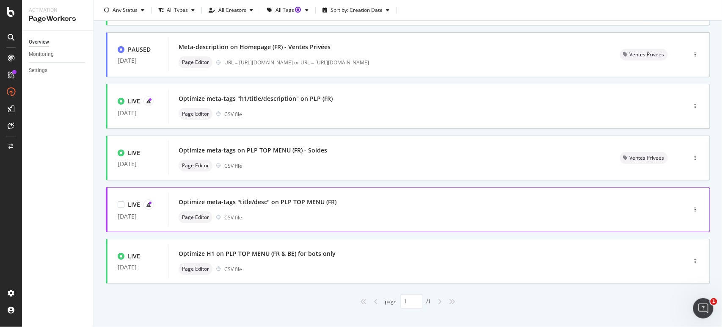
scroll to position [211, 0]
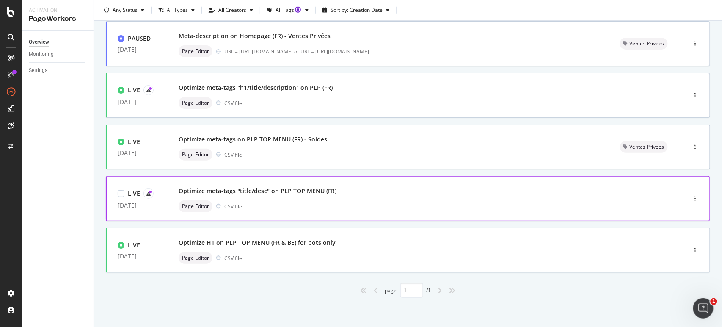
click at [349, 199] on div "Optimize meta-tags "title/desc" on PLP TOP MENU (FR) Page Editor CSV file" at bounding box center [415, 198] width 472 height 27
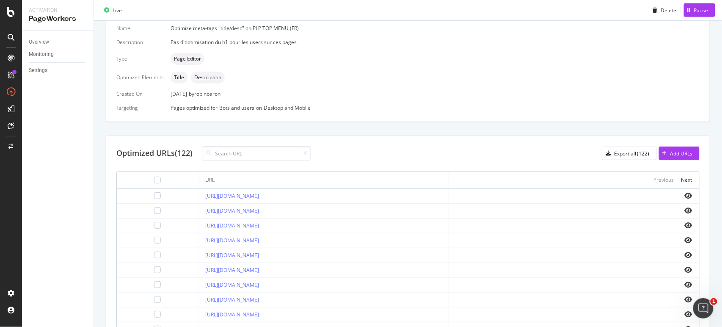
scroll to position [190, 0]
click at [682, 184] on div "Next" at bounding box center [687, 181] width 11 height 7
click at [682, 183] on div "Next" at bounding box center [687, 181] width 11 height 7
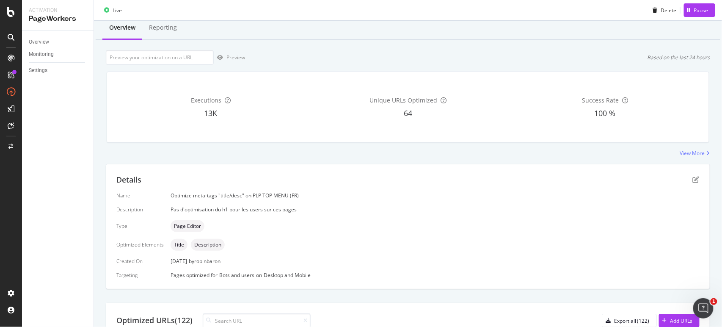
scroll to position [0, 0]
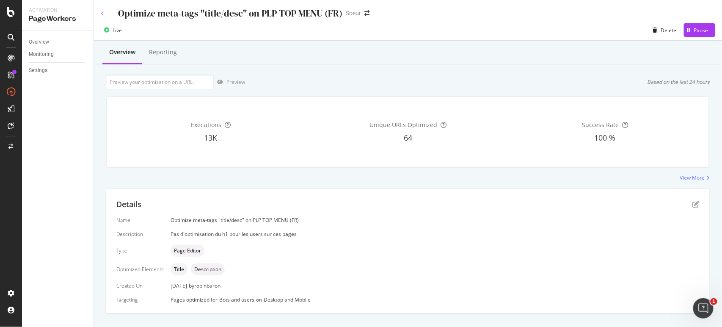
click at [102, 11] on icon at bounding box center [102, 13] width 3 height 5
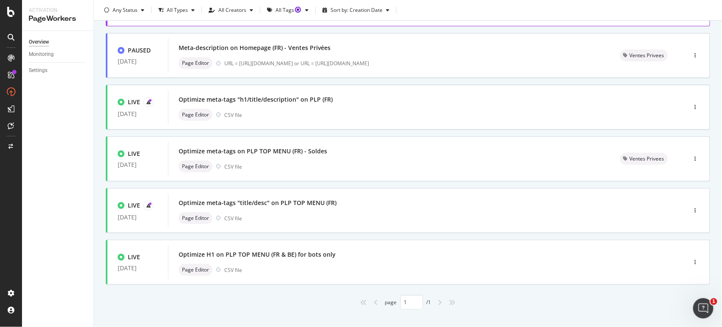
scroll to position [211, 0]
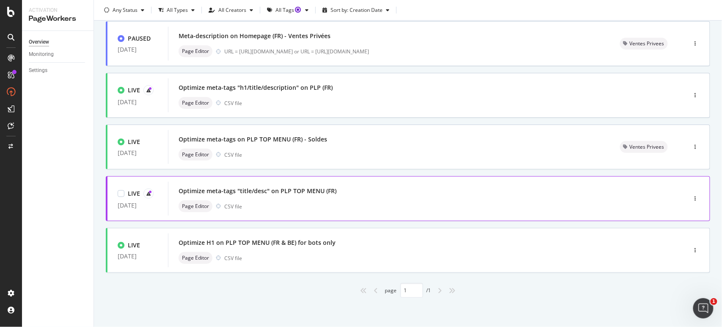
click at [344, 205] on div "Page Editor CSV file" at bounding box center [415, 206] width 472 height 12
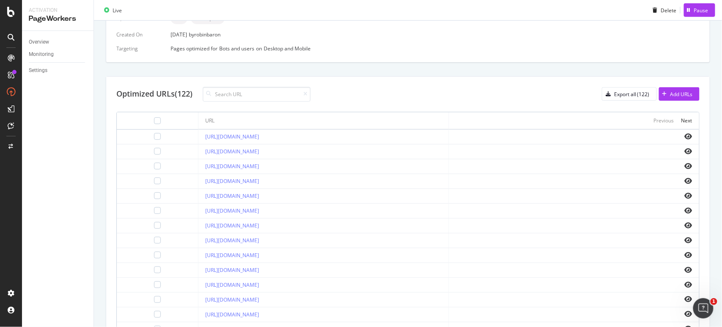
scroll to position [315, 0]
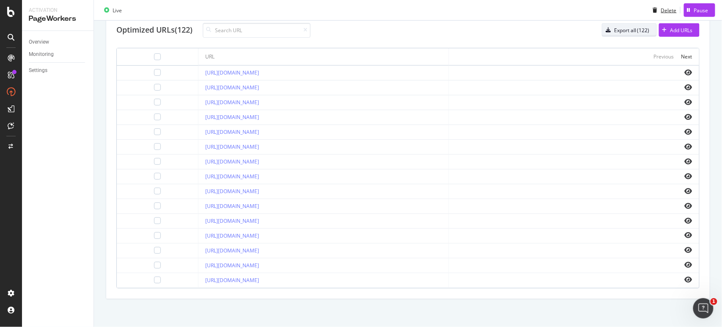
drag, startPoint x: 652, startPoint y: 7, endPoint x: 624, endPoint y: 23, distance: 32.4
click at [624, 23] on div "Optimize meta-tags "title/desc" on PLP TOP MENU (FR) Soeur Live Delete Pause Ov…" at bounding box center [408, 163] width 628 height 327
click at [682, 59] on div "Next" at bounding box center [687, 56] width 11 height 7
click at [682, 56] on div "Next" at bounding box center [687, 56] width 11 height 7
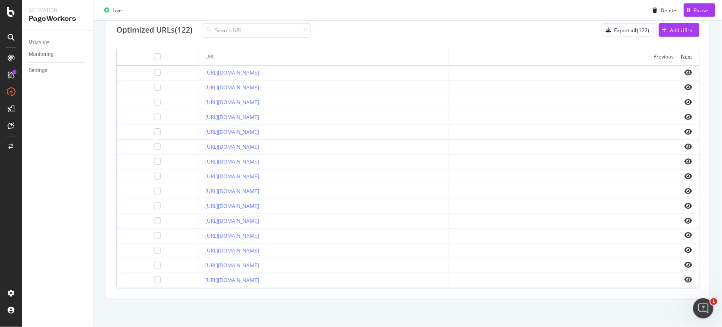
click at [682, 56] on div "Next" at bounding box center [687, 56] width 11 height 7
drag, startPoint x: 146, startPoint y: 86, endPoint x: 178, endPoint y: 86, distance: 32.2
click at [154, 86] on div at bounding box center [157, 87] width 7 height 7
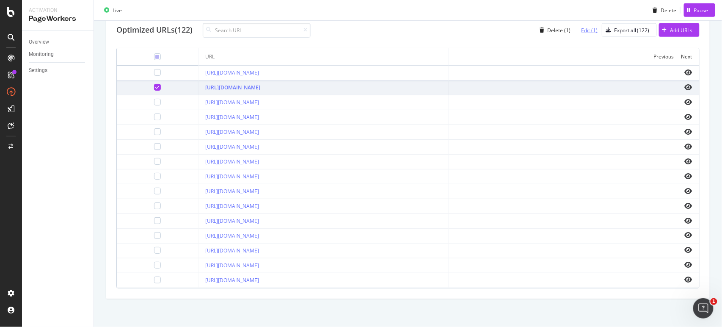
click at [588, 31] on div "Edit (1)" at bounding box center [590, 30] width 17 height 7
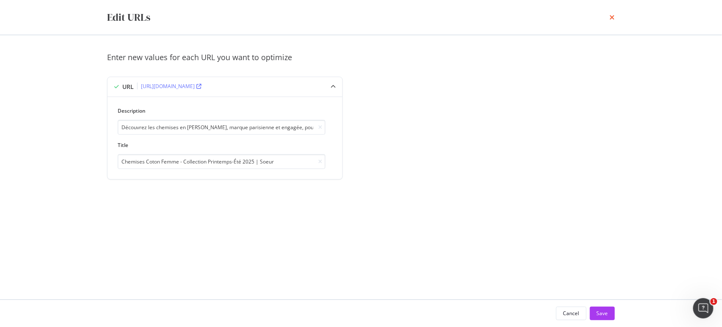
click at [615, 18] on icon "times" at bounding box center [612, 17] width 5 height 7
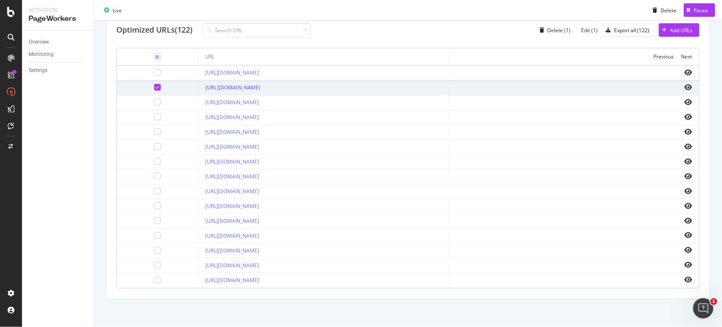
click at [156, 86] on icon at bounding box center [158, 87] width 4 height 4
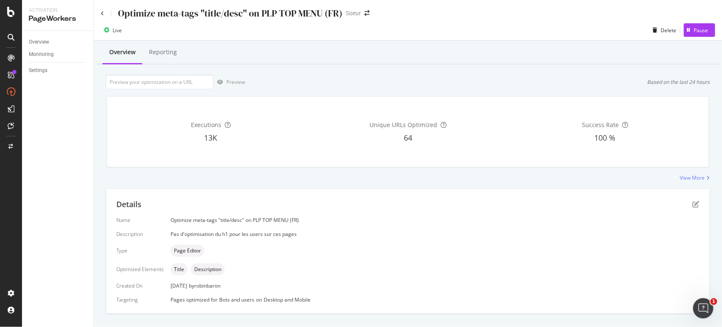
scroll to position [0, 0]
click at [102, 14] on icon at bounding box center [102, 13] width 3 height 5
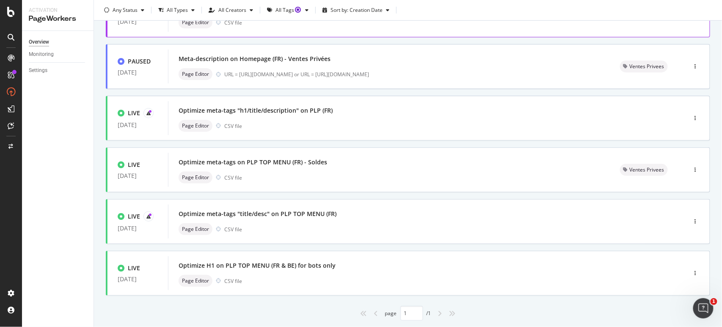
scroll to position [211, 0]
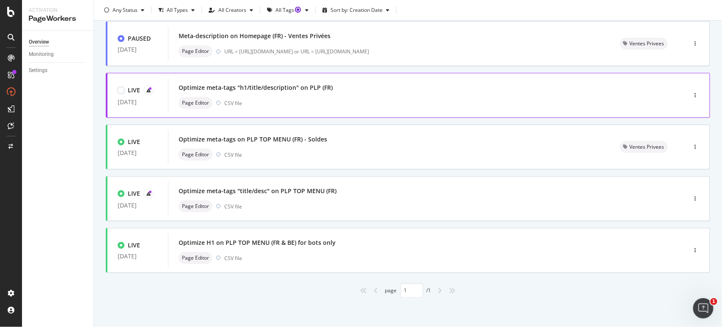
click at [338, 94] on div "Optimize meta-tags "h1/title/description" on PLP (FR) Page Editor CSV file" at bounding box center [415, 95] width 472 height 27
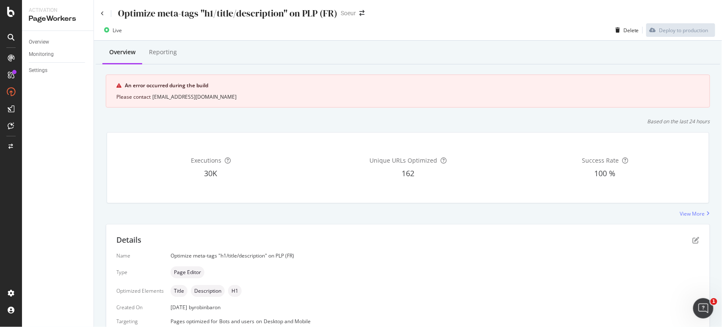
scroll to position [183, 0]
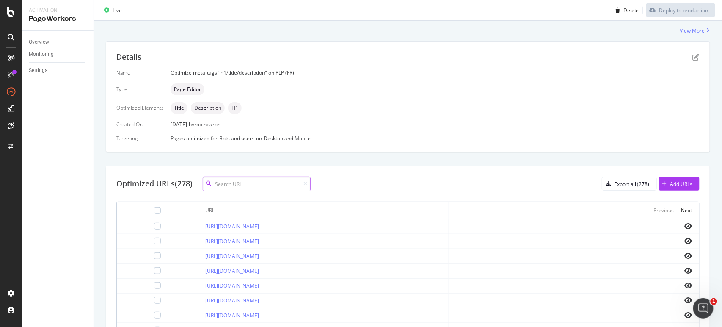
click at [235, 183] on input at bounding box center [257, 184] width 108 height 15
paste input "accessoires"
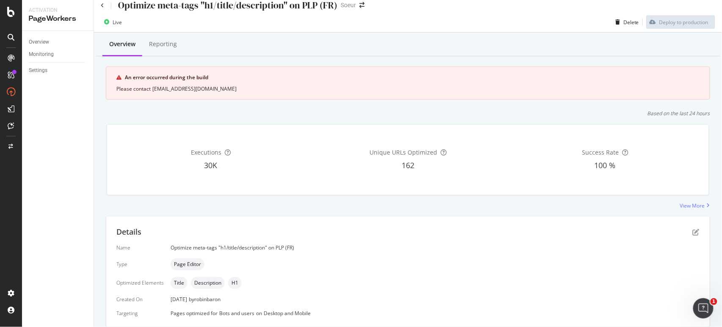
scroll to position [0, 0]
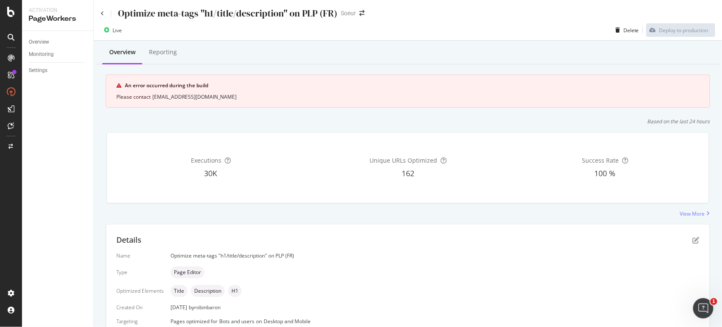
type input "accessoires"
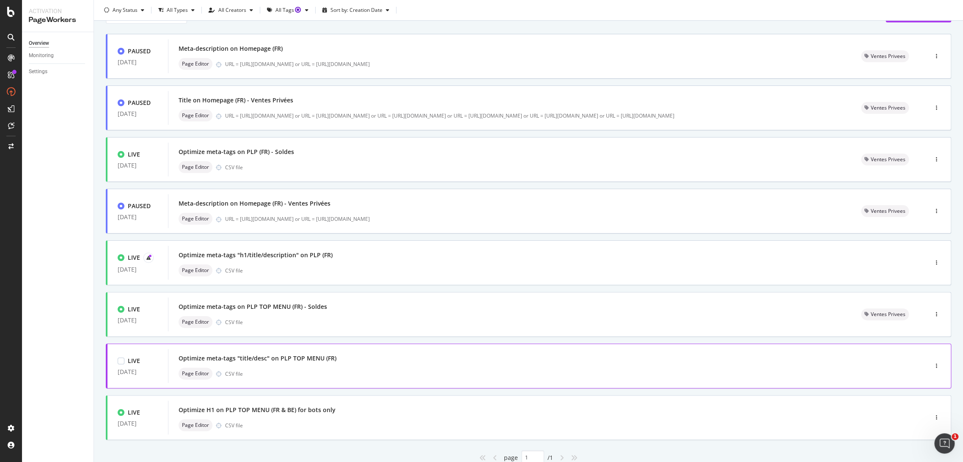
scroll to position [63, 0]
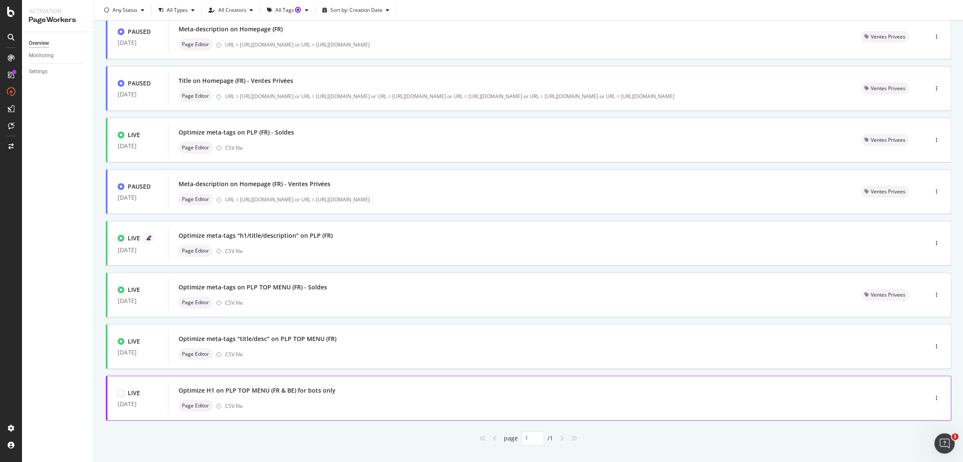
click at [279, 409] on div "Page Editor CSV file" at bounding box center [536, 406] width 714 height 12
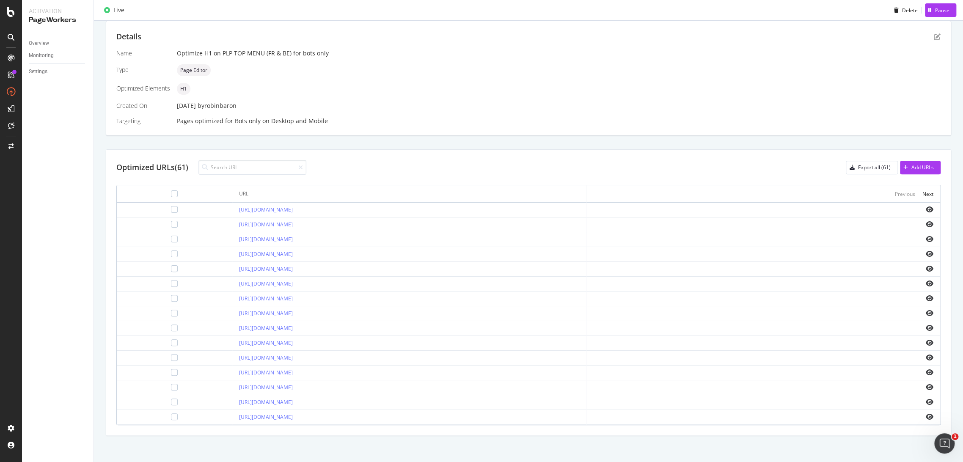
scroll to position [170, 0]
click at [923, 190] on div "Next" at bounding box center [928, 192] width 11 height 7
click at [923, 191] on div "Next" at bounding box center [928, 192] width 11 height 7
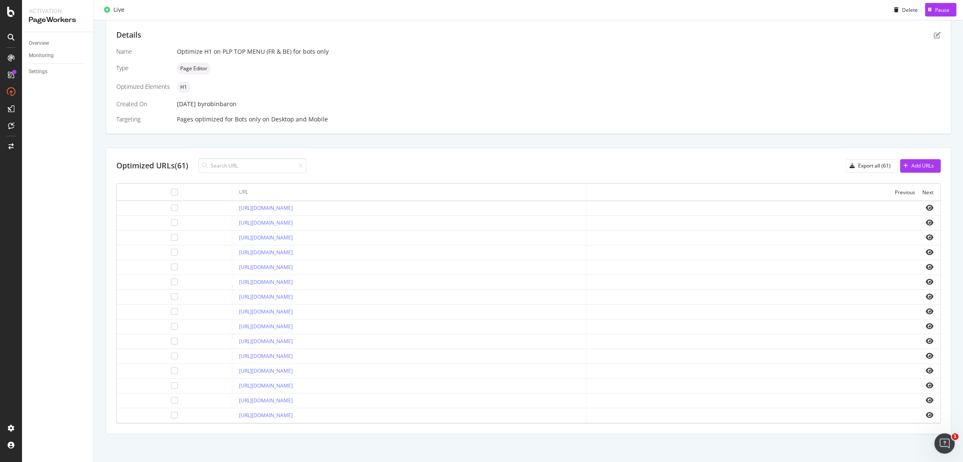
scroll to position [0, 0]
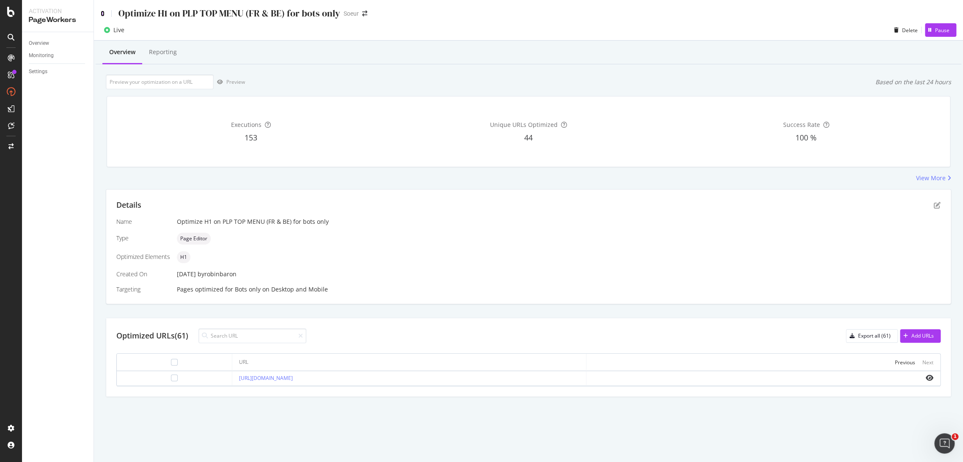
click at [102, 13] on icon at bounding box center [103, 14] width 4 height 6
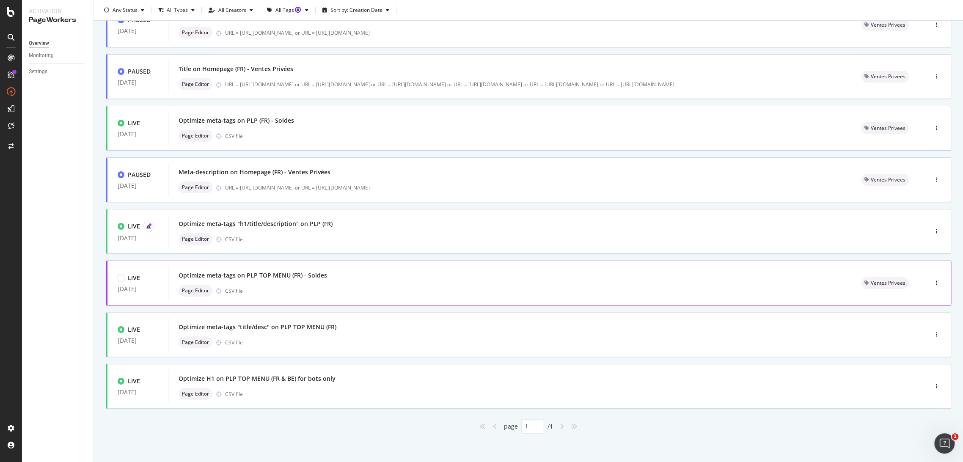
scroll to position [75, 0]
click at [295, 281] on div "Optimize meta-tags on PLP TOP MENU (FR) - Soldes Page Editor CSV file" at bounding box center [510, 282] width 662 height 27
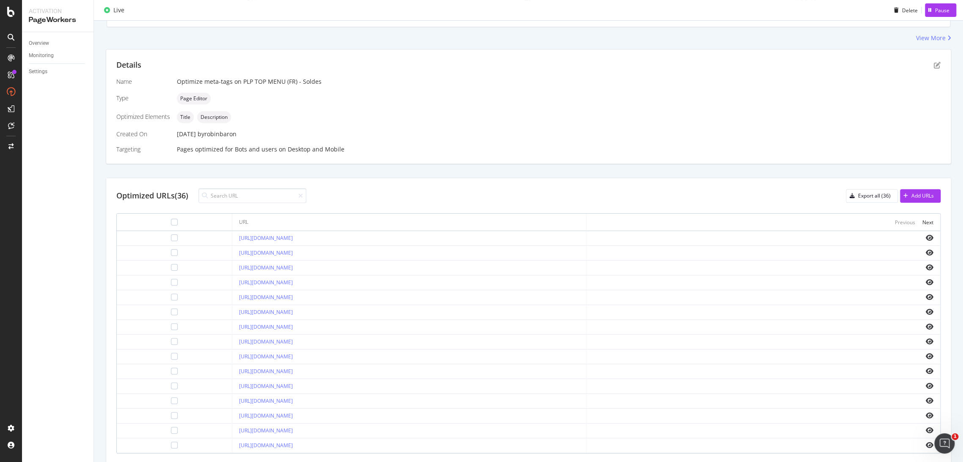
scroll to position [170, 0]
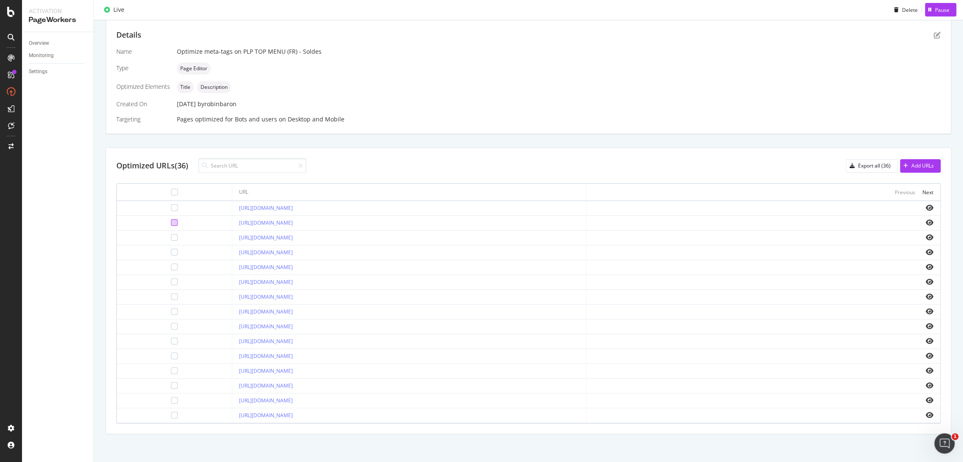
click at [171, 222] on div at bounding box center [174, 222] width 7 height 7
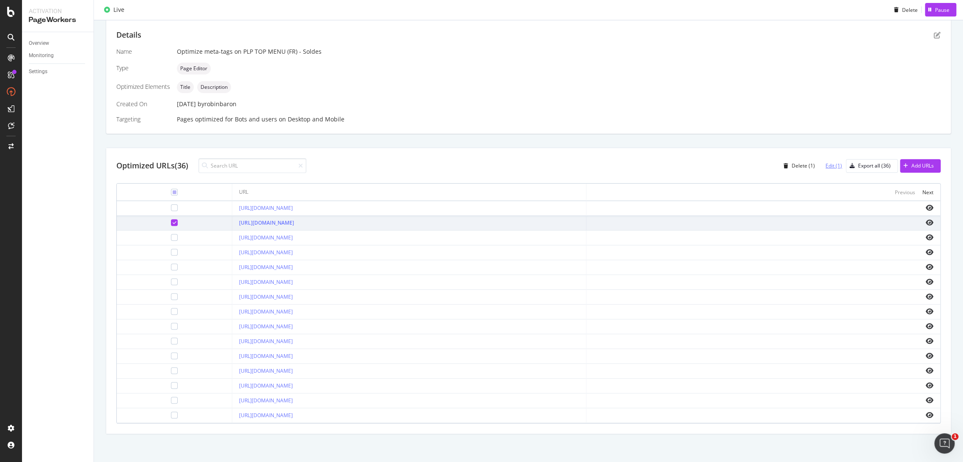
click at [826, 165] on div "Edit (1)" at bounding box center [834, 165] width 17 height 7
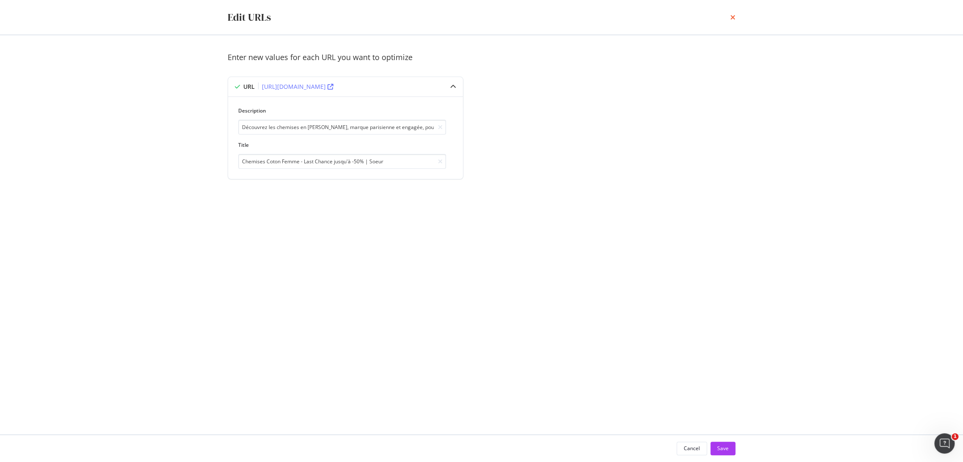
click at [733, 15] on icon "times" at bounding box center [733, 17] width 5 height 7
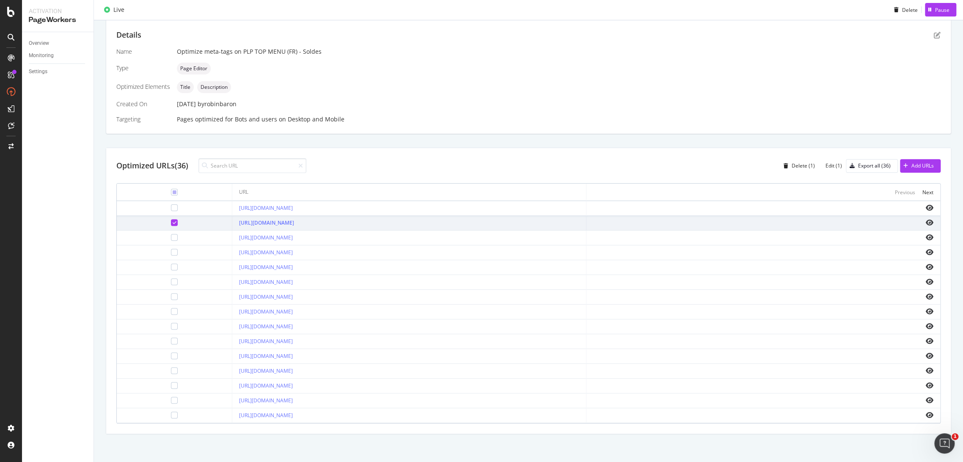
click at [173, 221] on icon at bounding box center [175, 223] width 4 height 4
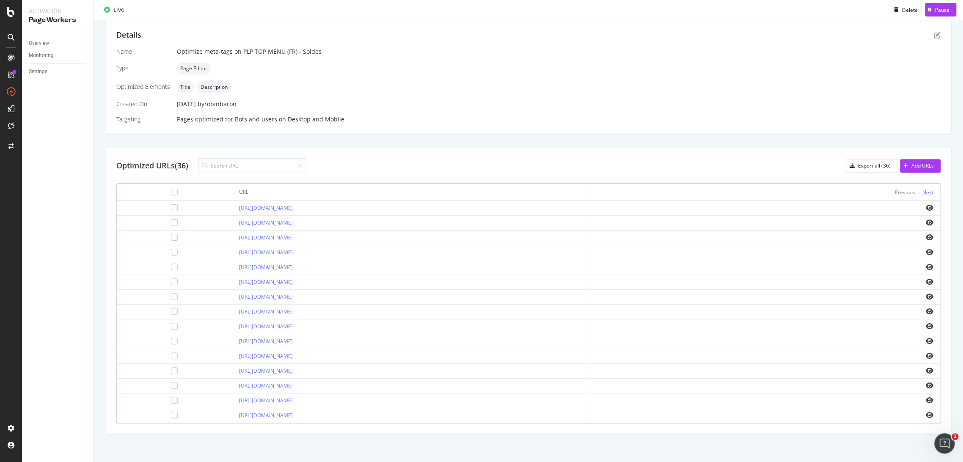
click at [923, 191] on div "Next" at bounding box center [928, 192] width 11 height 7
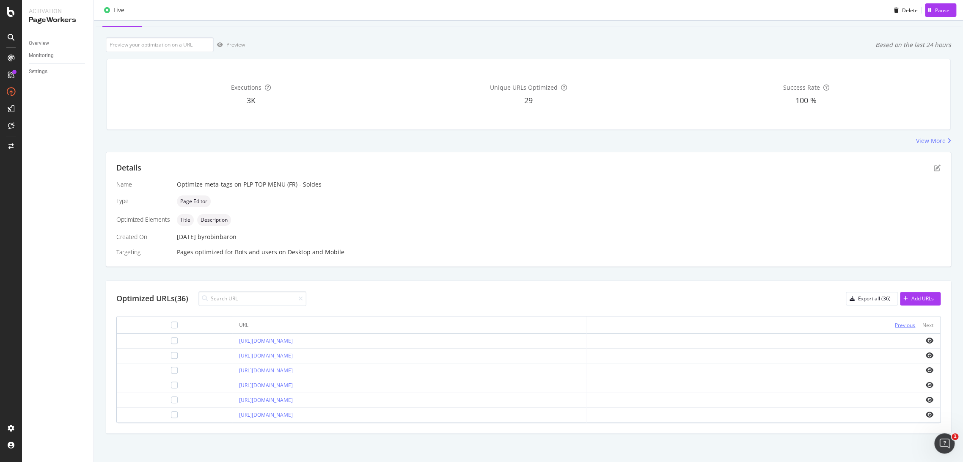
click at [895, 323] on div "Previous" at bounding box center [905, 325] width 20 height 7
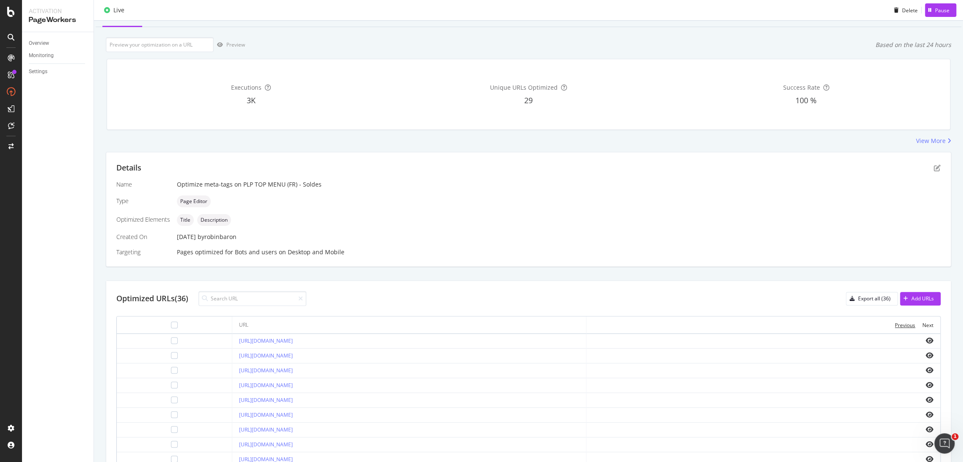
click at [895, 323] on div "Previous" at bounding box center [905, 325] width 20 height 7
click at [171, 355] on div at bounding box center [174, 355] width 7 height 7
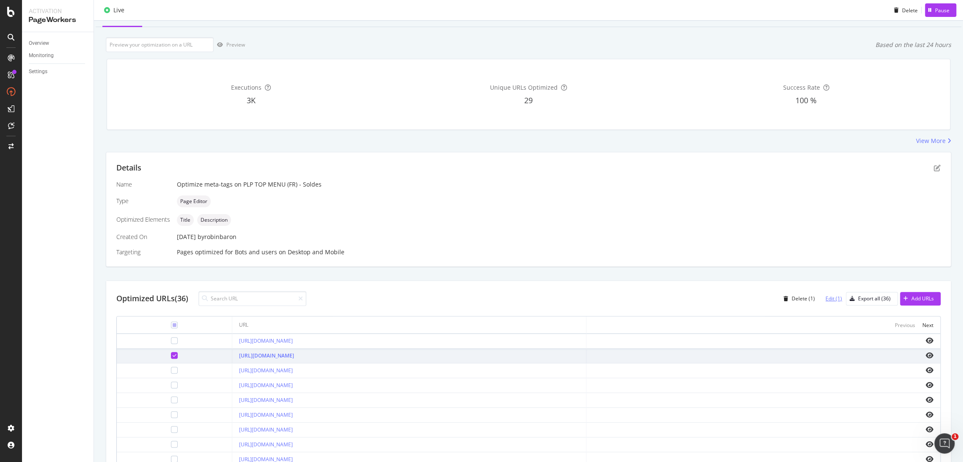
click at [826, 298] on div "Edit (1)" at bounding box center [834, 298] width 17 height 7
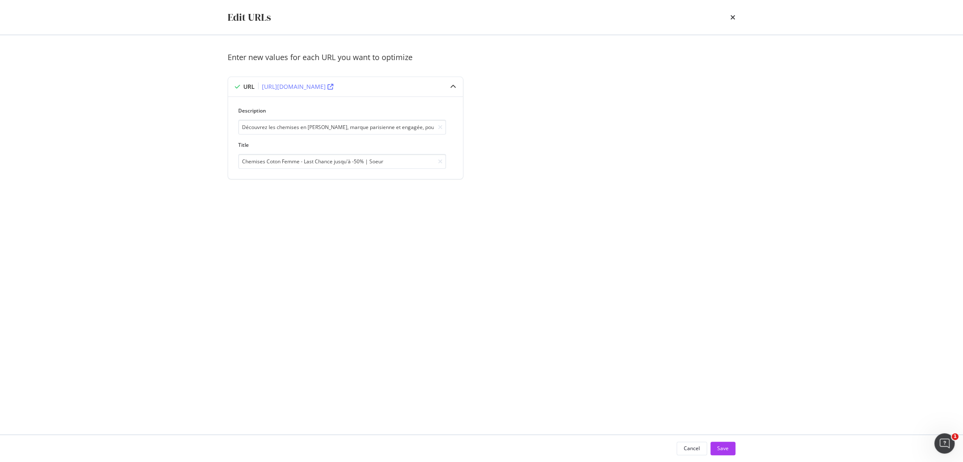
click at [729, 16] on div "Edit URLs" at bounding box center [482, 17] width 508 height 14
click at [737, 14] on div "Edit URLs" at bounding box center [482, 17] width 542 height 35
click at [734, 16] on icon "times" at bounding box center [733, 17] width 5 height 7
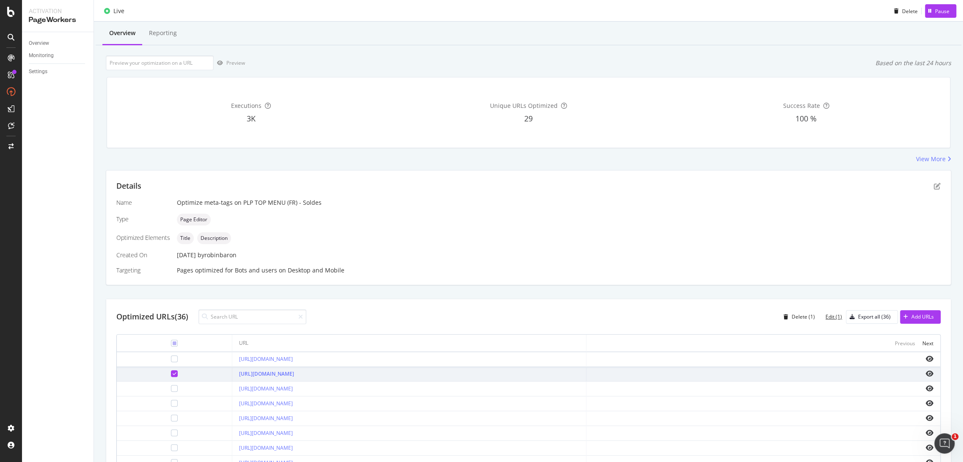
scroll to position [0, 0]
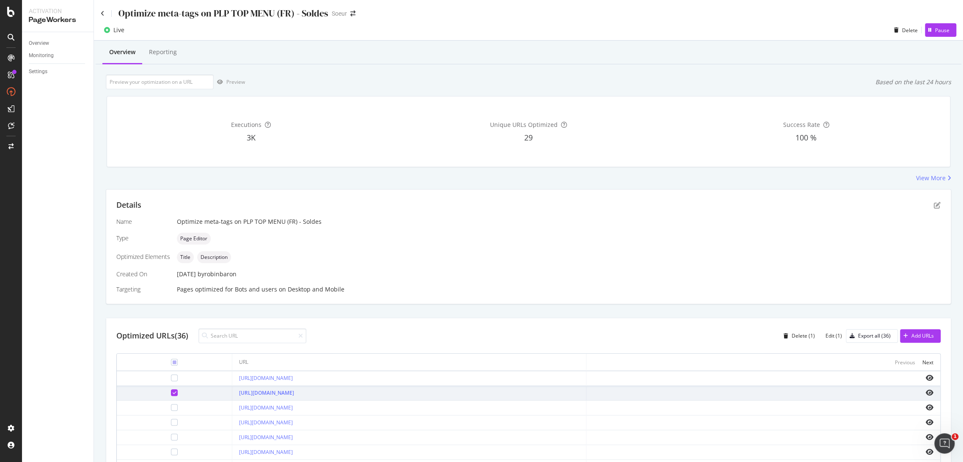
click at [173, 392] on icon at bounding box center [175, 393] width 4 height 4
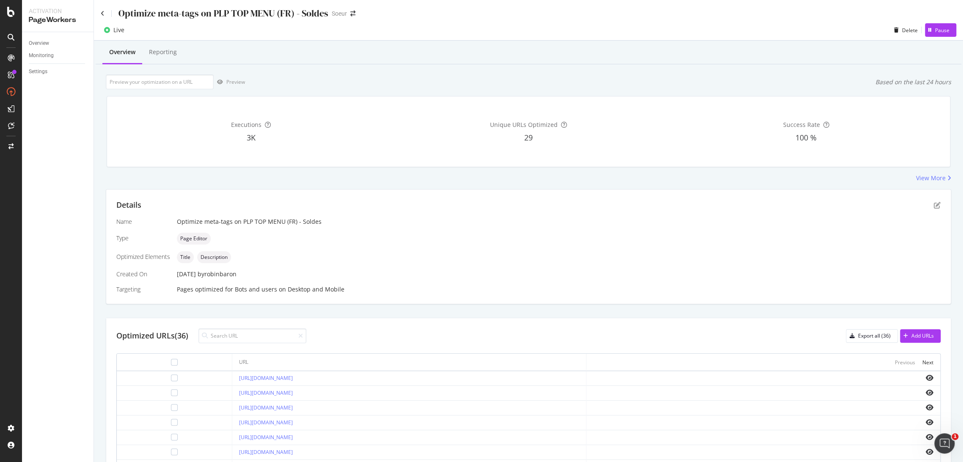
scroll to position [170, 0]
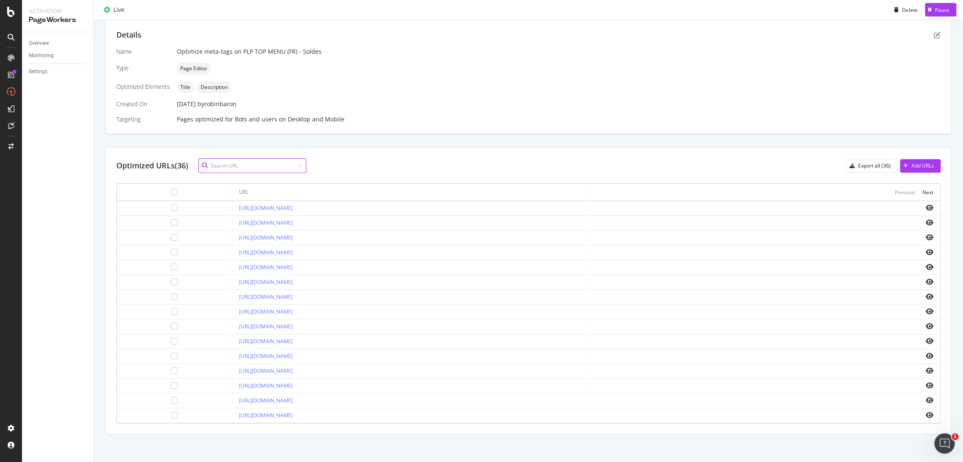
click at [260, 167] on input at bounding box center [253, 165] width 108 height 15
type input "accessoires"
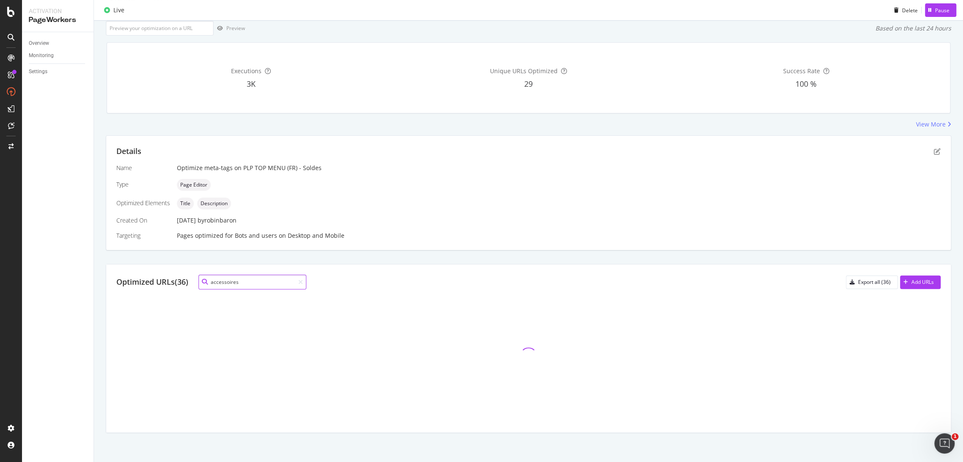
scroll to position [0, 0]
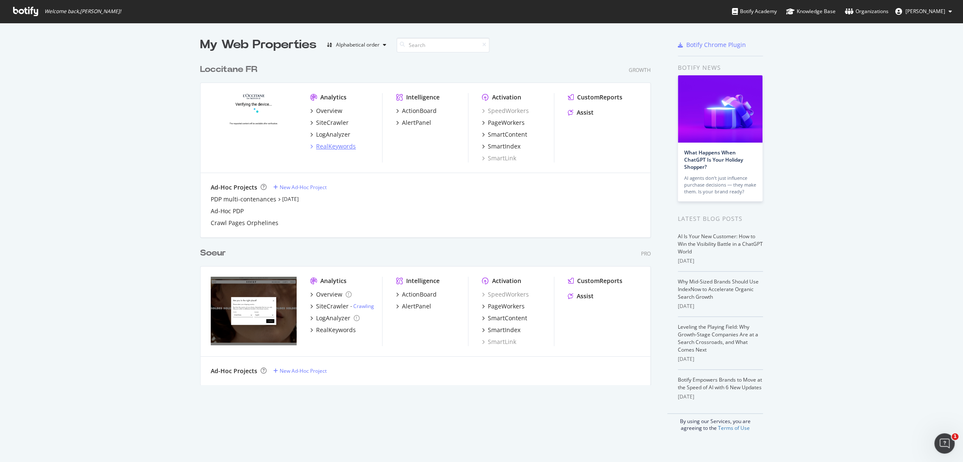
click at [333, 146] on div "RealKeywords" at bounding box center [336, 146] width 40 height 8
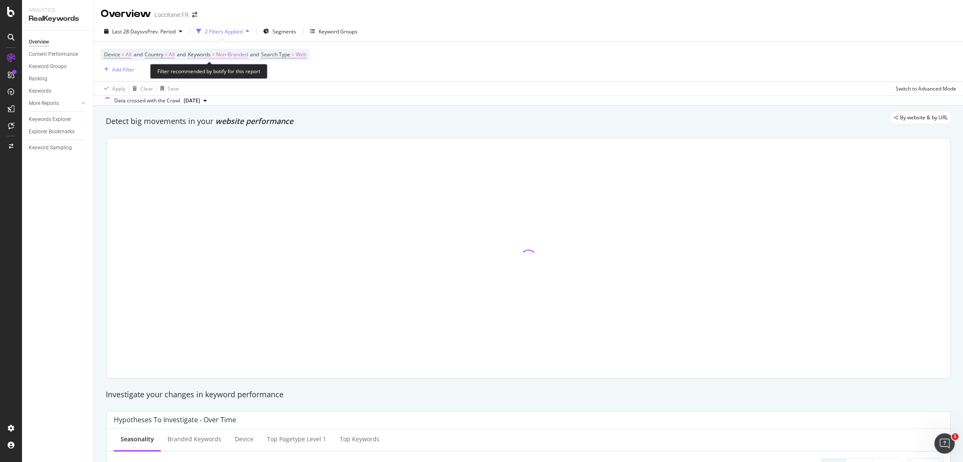
click at [226, 56] on span "Non-Branded" at bounding box center [232, 55] width 32 height 12
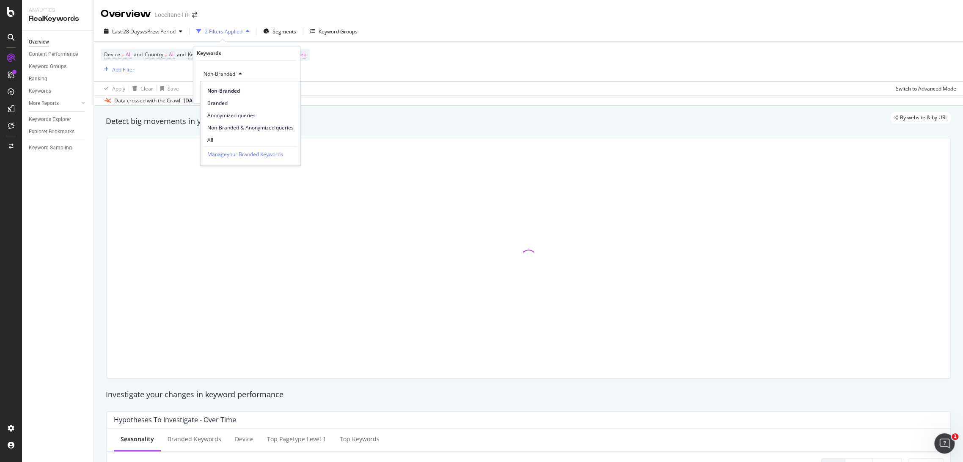
click at [242, 124] on span "Non-Branded & Anonymized queries" at bounding box center [250, 128] width 86 height 8
click at [288, 95] on div "Apply" at bounding box center [293, 91] width 13 height 7
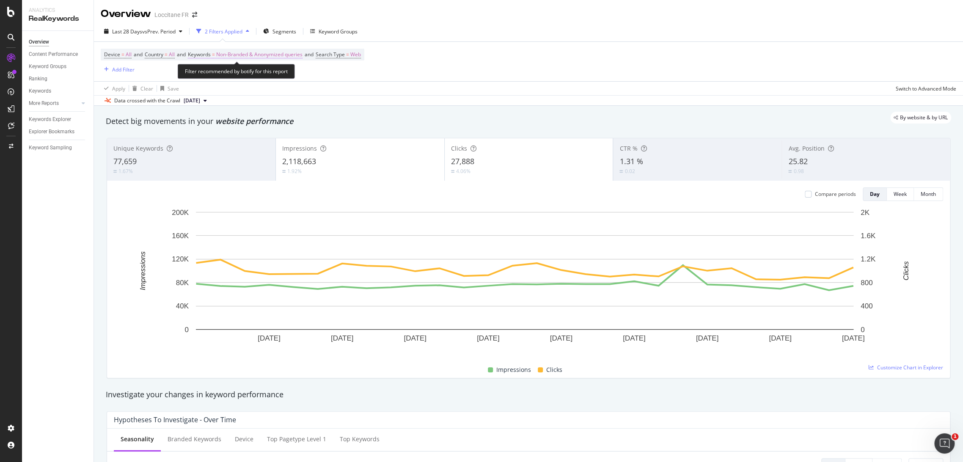
click at [262, 59] on span "Non-Branded & Anonymized queries" at bounding box center [259, 55] width 86 height 12
click at [229, 72] on span "Non-Branded & Anonymized queries" at bounding box center [245, 74] width 90 height 7
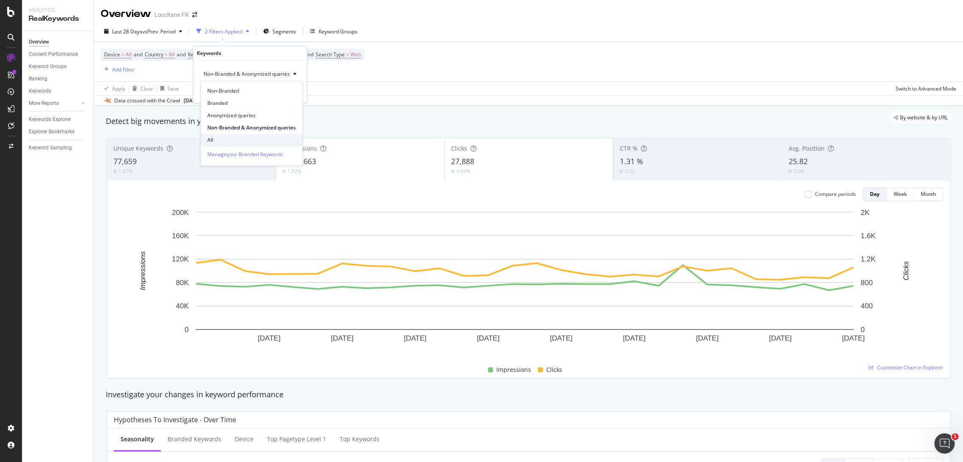
click at [215, 140] on span "All" at bounding box center [251, 140] width 88 height 8
click at [287, 91] on div "Apply" at bounding box center [286, 91] width 13 height 7
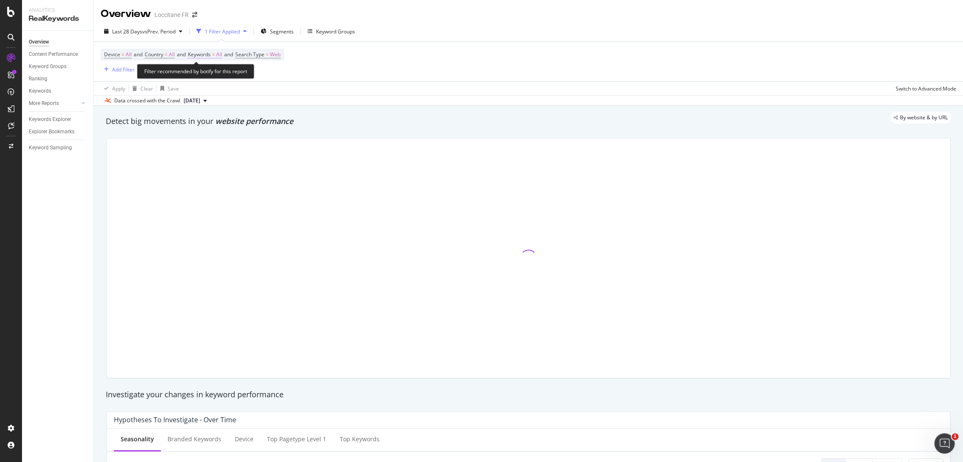
click at [211, 54] on span "Keywords" at bounding box center [199, 54] width 23 height 7
click at [213, 68] on div "All" at bounding box center [209, 74] width 19 height 13
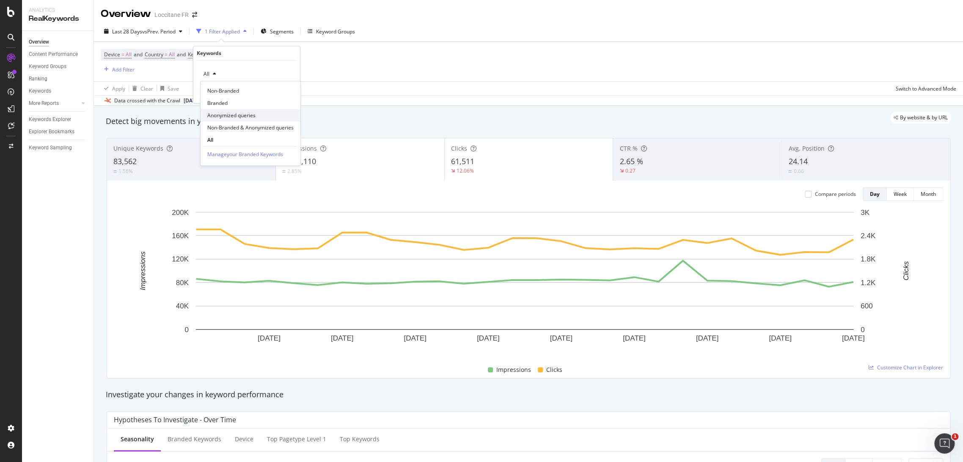
click at [226, 113] on span "Anonymized queries" at bounding box center [250, 116] width 86 height 8
click at [281, 94] on div "Apply" at bounding box center [286, 91] width 13 height 7
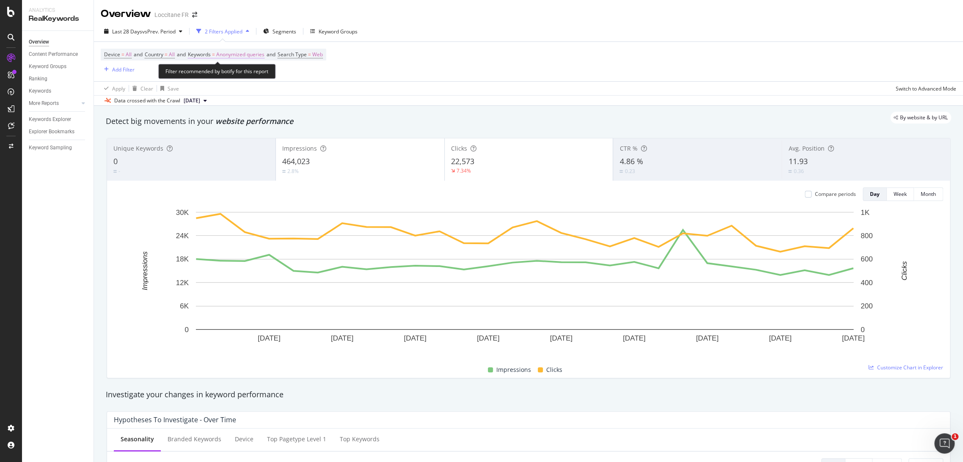
click at [242, 55] on span "Anonymized queries" at bounding box center [240, 55] width 48 height 12
click at [238, 75] on span "Anonymized queries" at bounding box center [226, 74] width 52 height 7
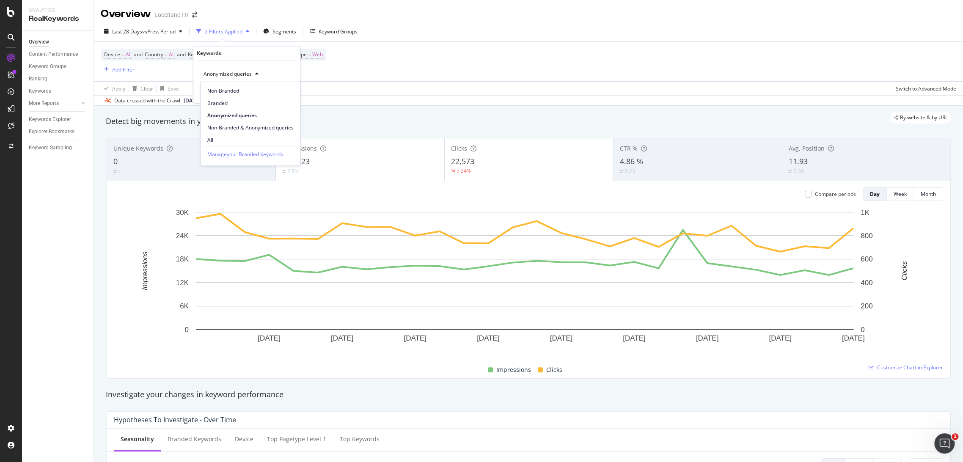
click at [232, 93] on span "Non-Branded" at bounding box center [250, 91] width 86 height 8
drag, startPoint x: 285, startPoint y: 95, endPoint x: 284, endPoint y: 114, distance: 19.5
click at [285, 95] on div "Apply" at bounding box center [286, 91] width 13 height 7
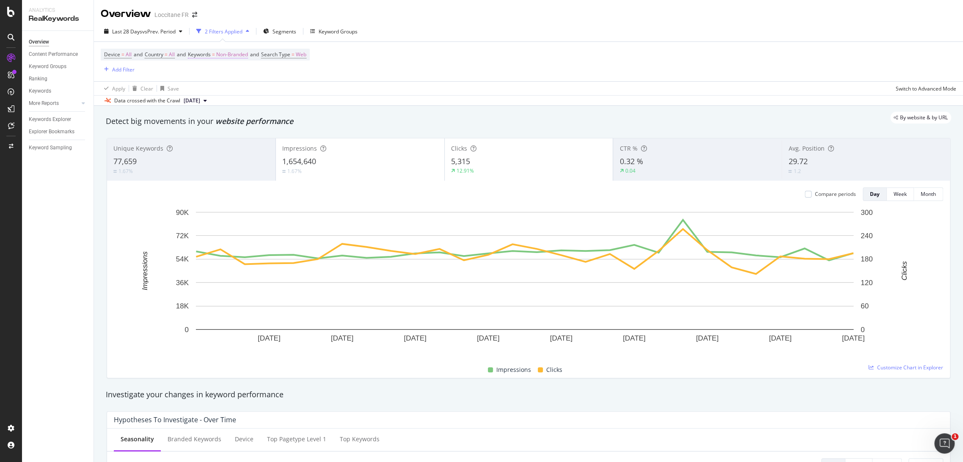
click at [248, 53] on span "Non-Branded" at bounding box center [232, 55] width 32 height 12
click at [252, 72] on div "Non-Branded" at bounding box center [246, 75] width 93 height 14
click at [210, 75] on span "Non-Branded" at bounding box center [217, 74] width 35 height 7
click at [233, 106] on span "Branded" at bounding box center [250, 103] width 86 height 8
click at [288, 95] on div "Apply" at bounding box center [286, 91] width 13 height 7
